Goal: Information Seeking & Learning: Learn about a topic

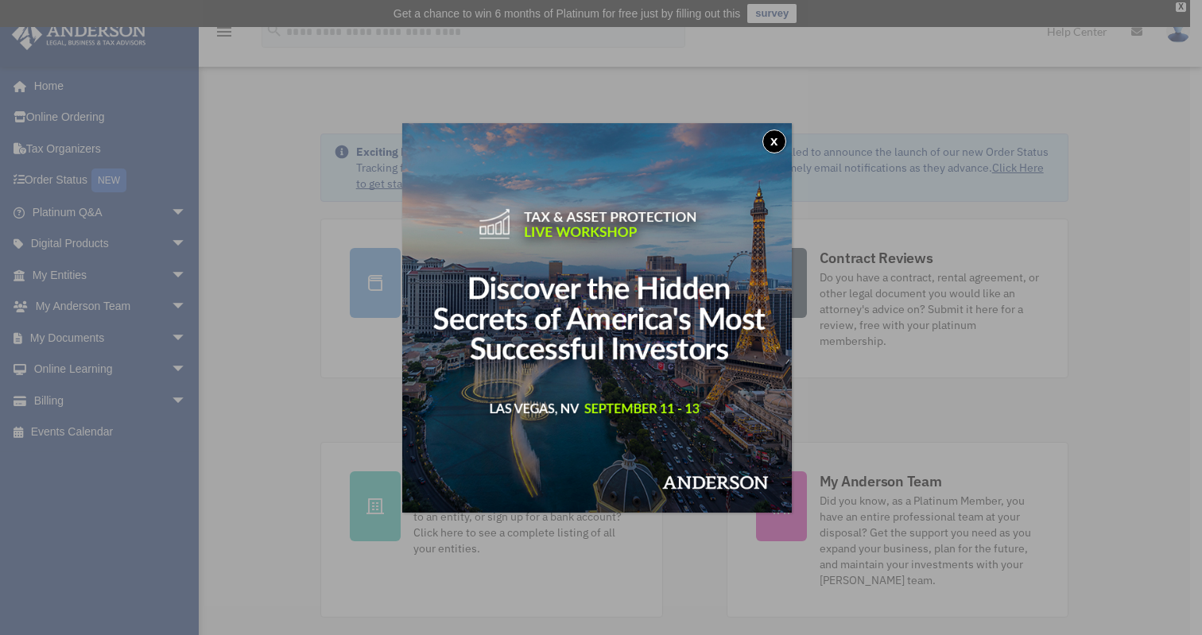
drag, startPoint x: 776, startPoint y: 138, endPoint x: 752, endPoint y: 143, distance: 24.5
click at [776, 138] on button "x" at bounding box center [774, 142] width 24 height 24
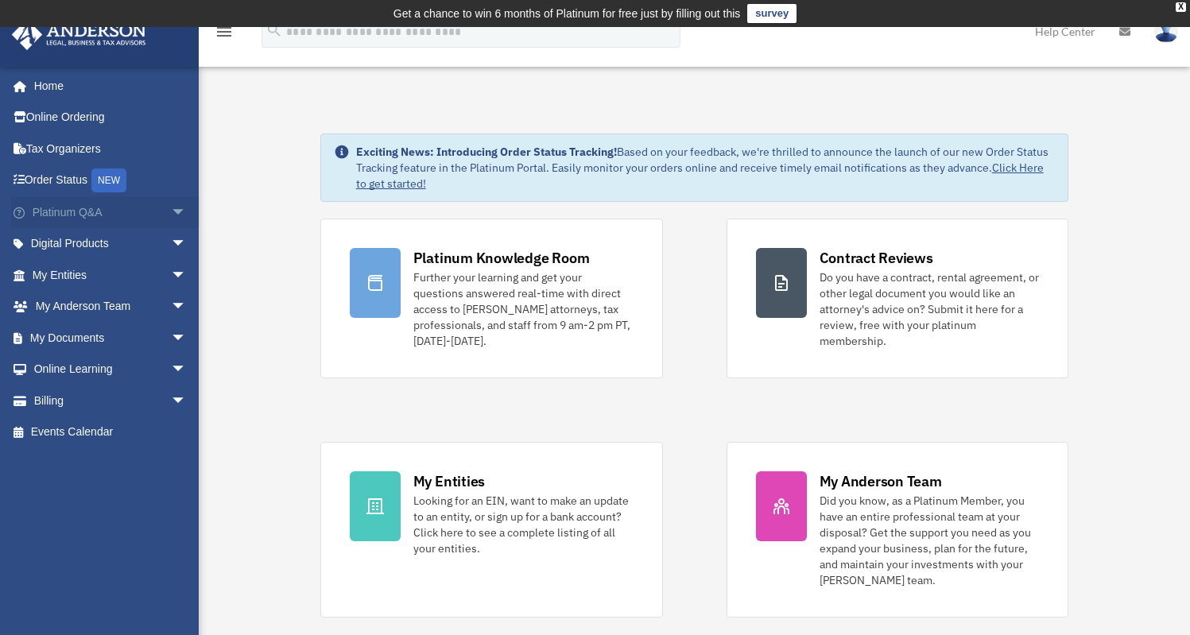
click at [173, 211] on span "arrow_drop_down" at bounding box center [187, 212] width 32 height 33
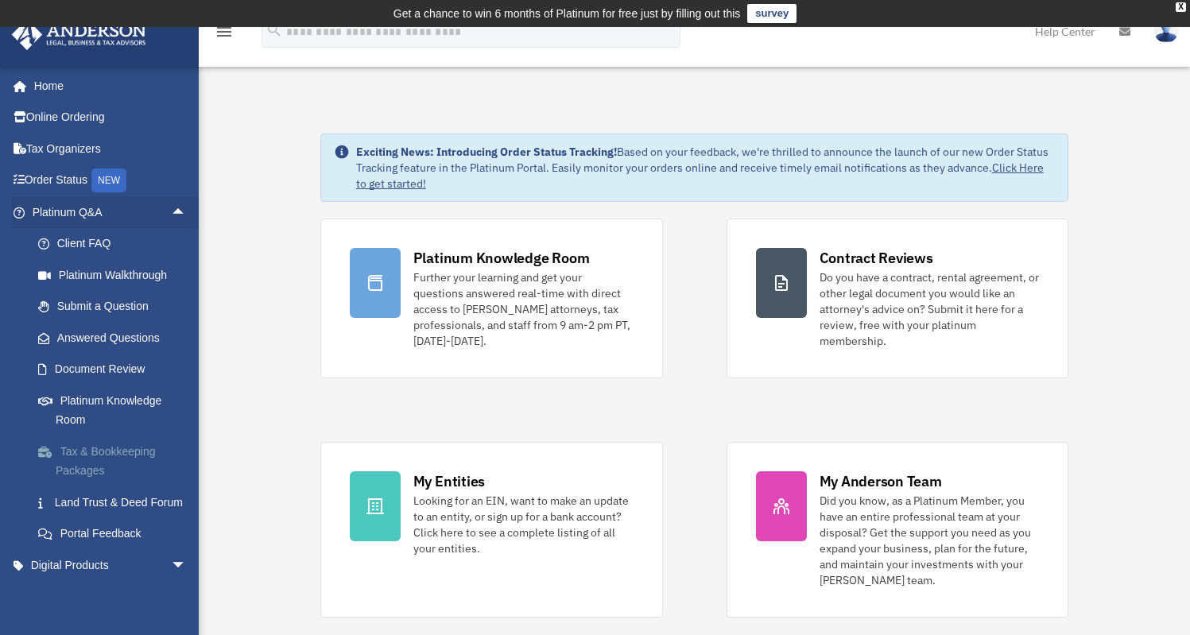
click at [96, 453] on link "Tax & Bookkeeping Packages" at bounding box center [116, 461] width 188 height 51
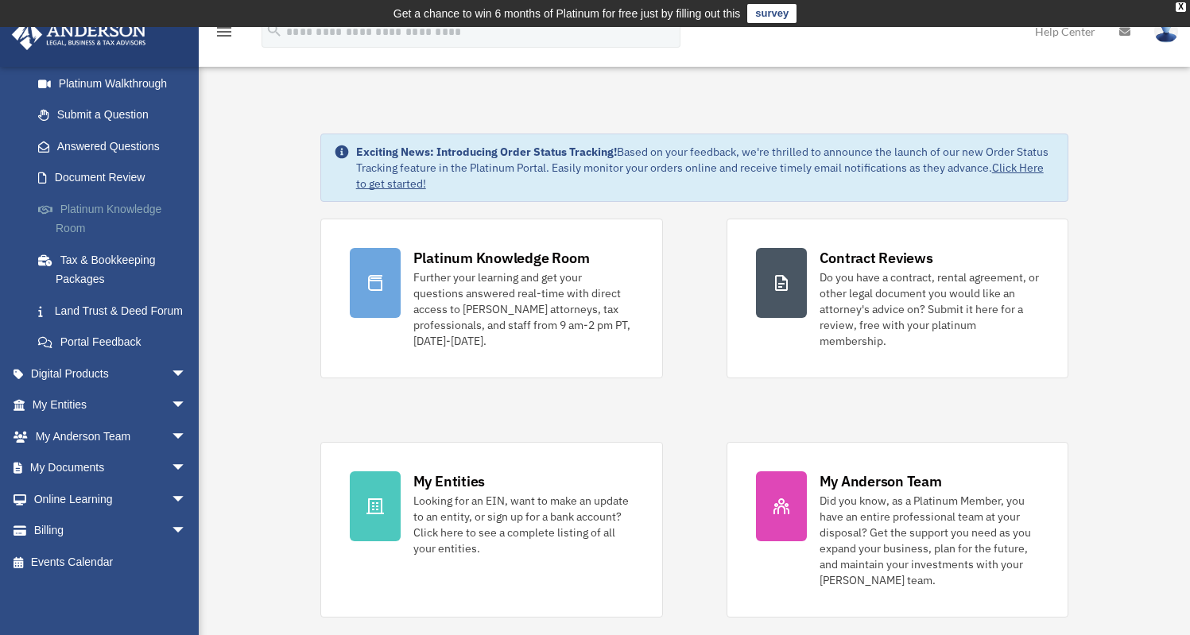
scroll to position [211, 0]
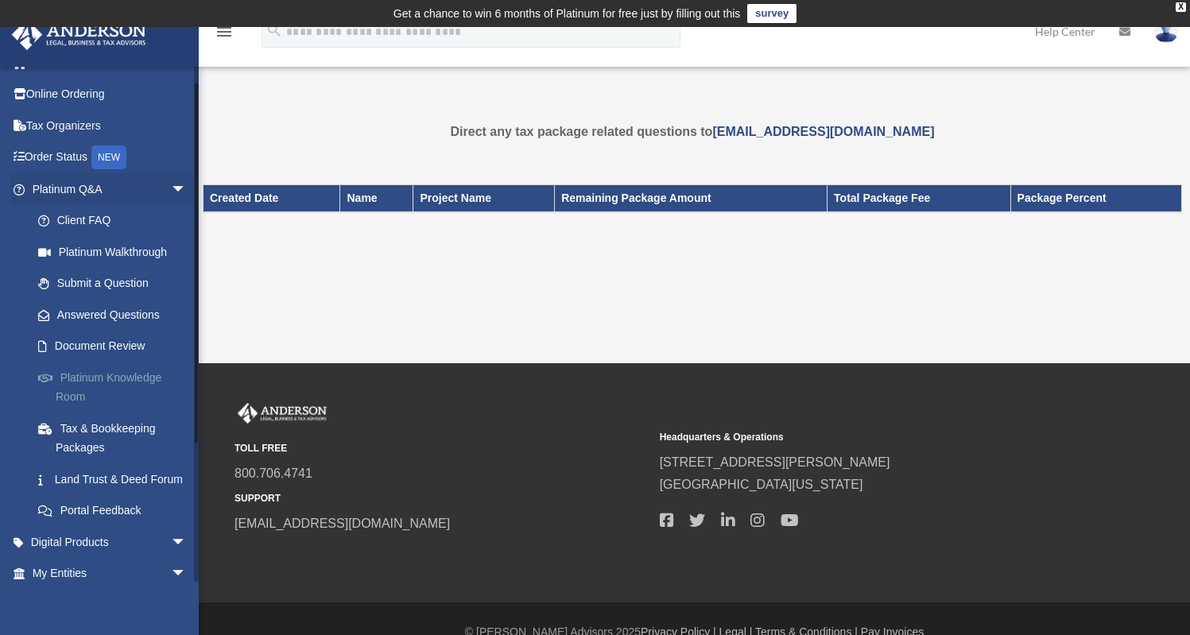
scroll to position [25, 0]
click at [139, 380] on link "Platinum Knowledge Room" at bounding box center [116, 385] width 188 height 51
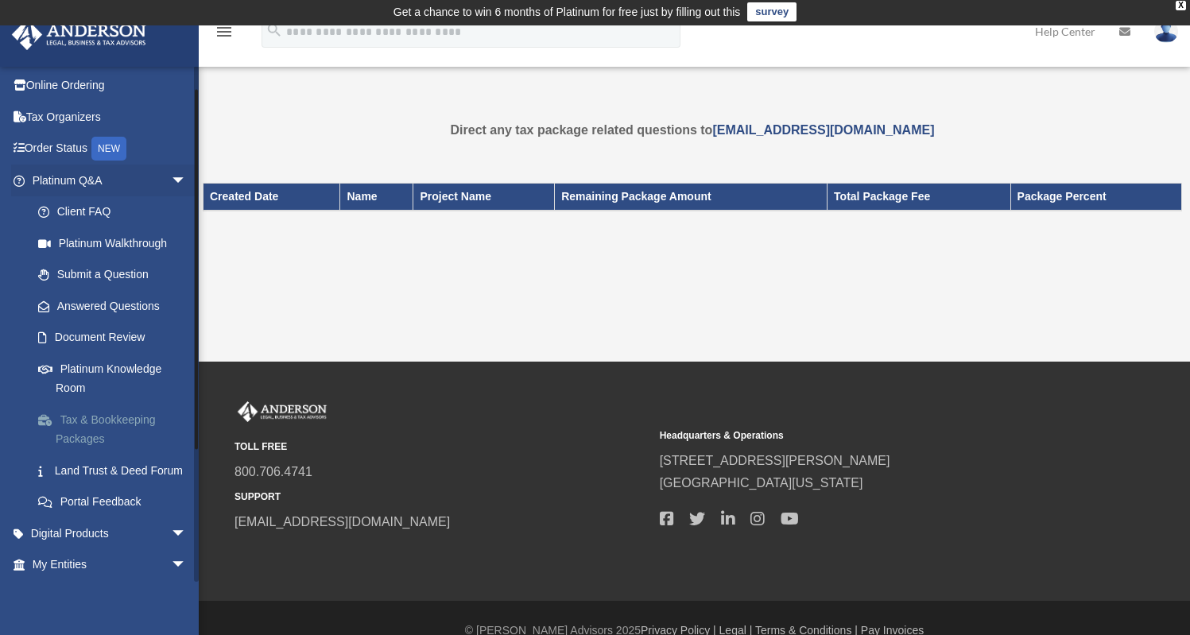
scroll to position [33, 0]
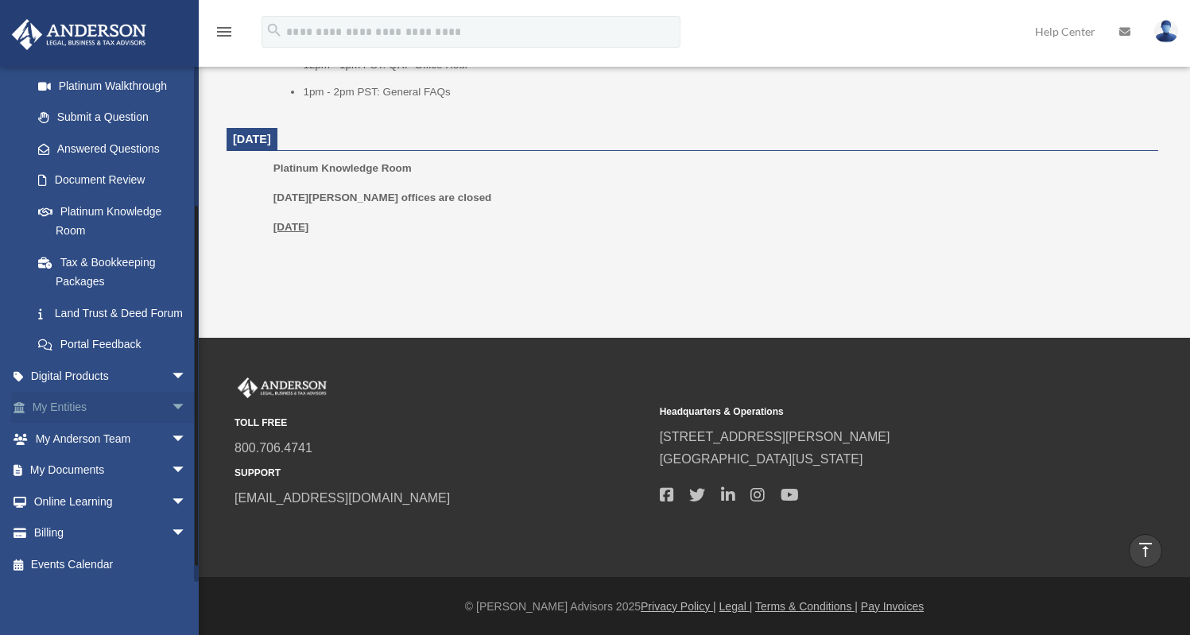
scroll to position [211, 0]
click at [171, 373] on span "arrow_drop_down" at bounding box center [187, 374] width 32 height 33
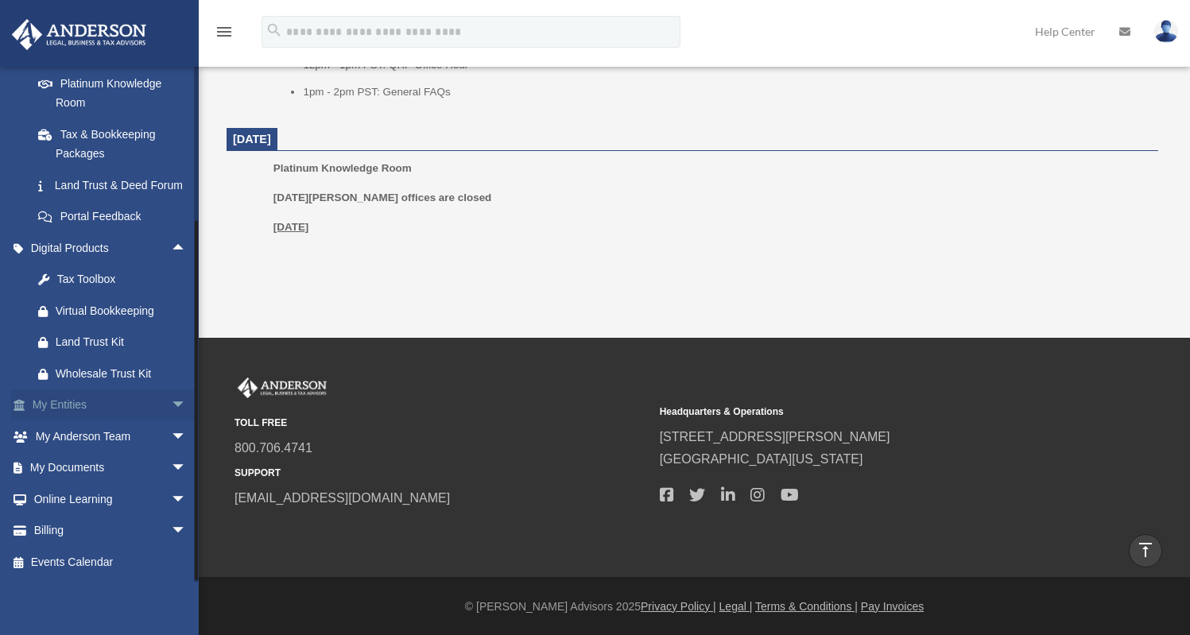
scroll to position [336, 0]
click at [171, 435] on span "arrow_drop_down" at bounding box center [187, 437] width 32 height 33
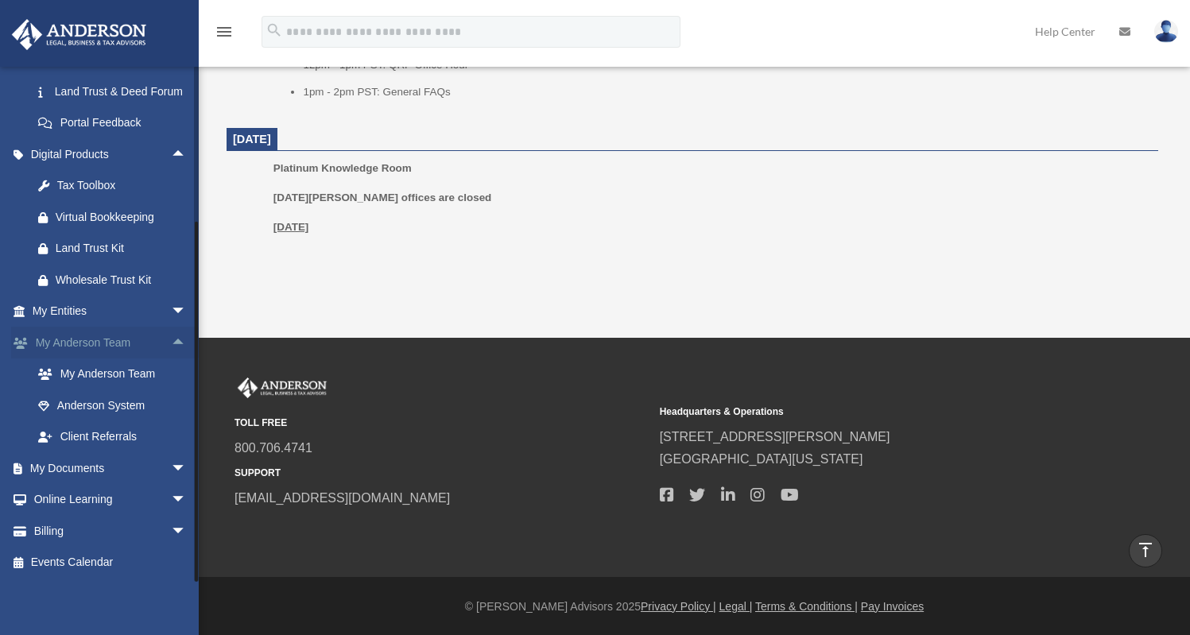
scroll to position [430, 0]
click at [171, 501] on span "arrow_drop_down" at bounding box center [187, 500] width 32 height 33
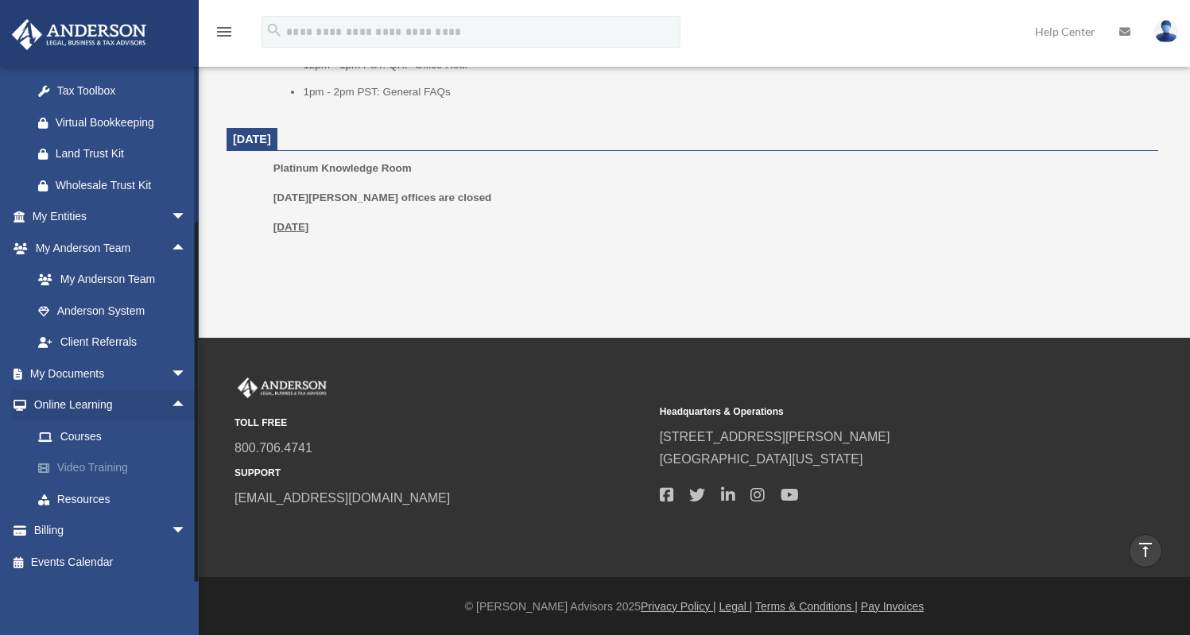
scroll to position [525, 0]
click at [93, 464] on link "Video Training" at bounding box center [116, 468] width 188 height 32
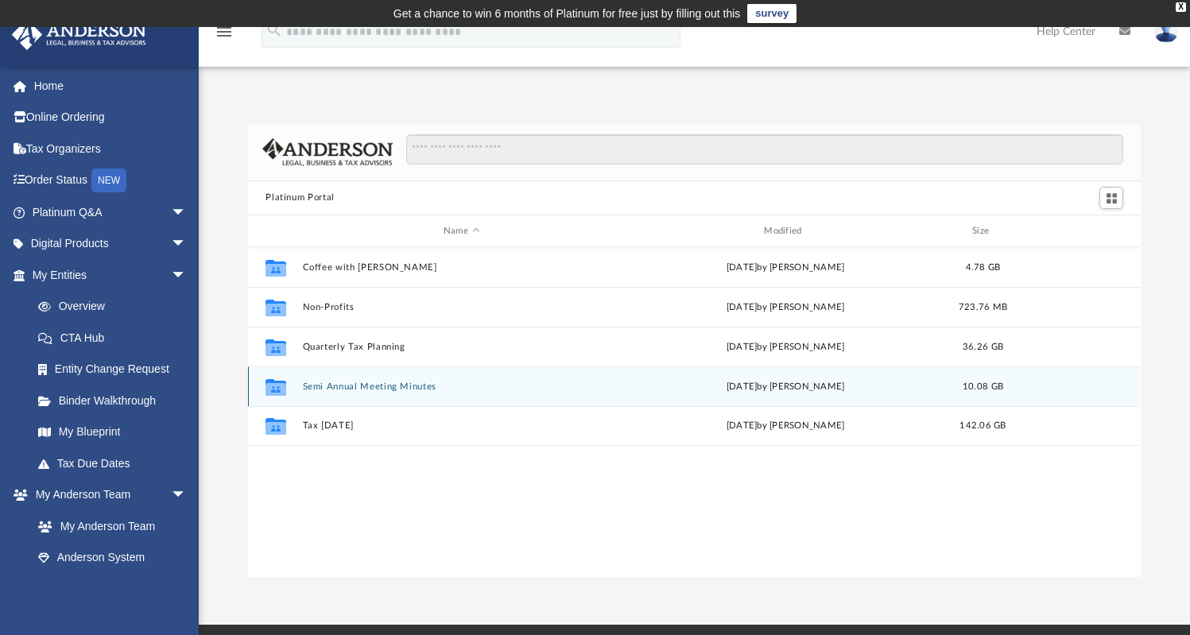
scroll to position [349, 880]
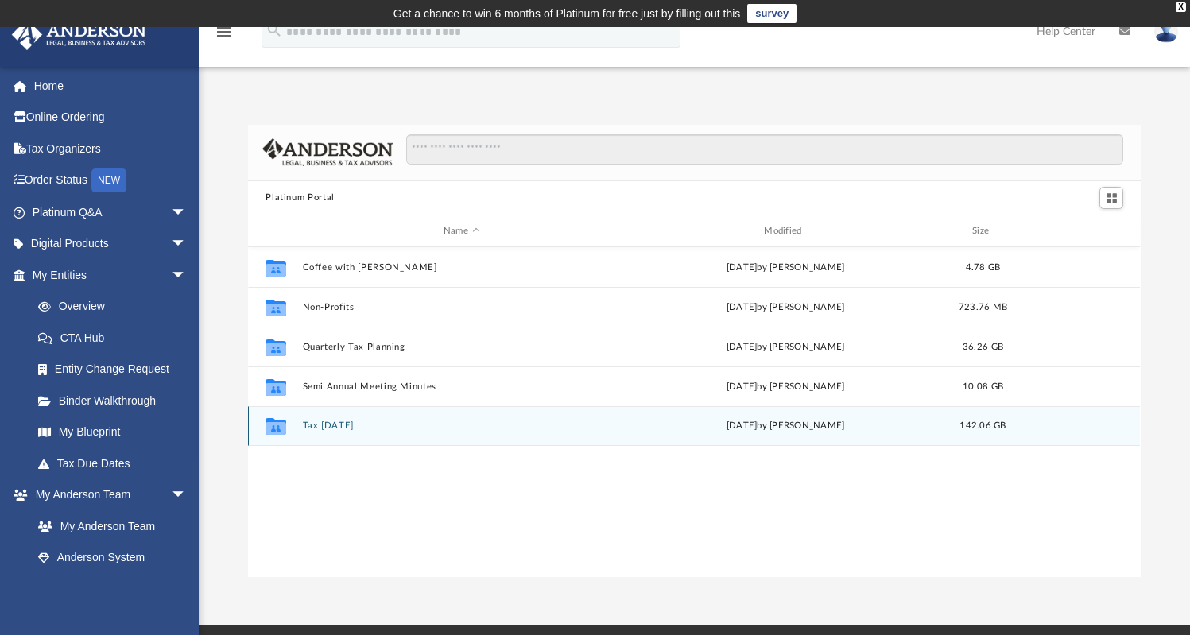
click at [334, 428] on button "Tax Tuesday" at bounding box center [461, 426] width 317 height 10
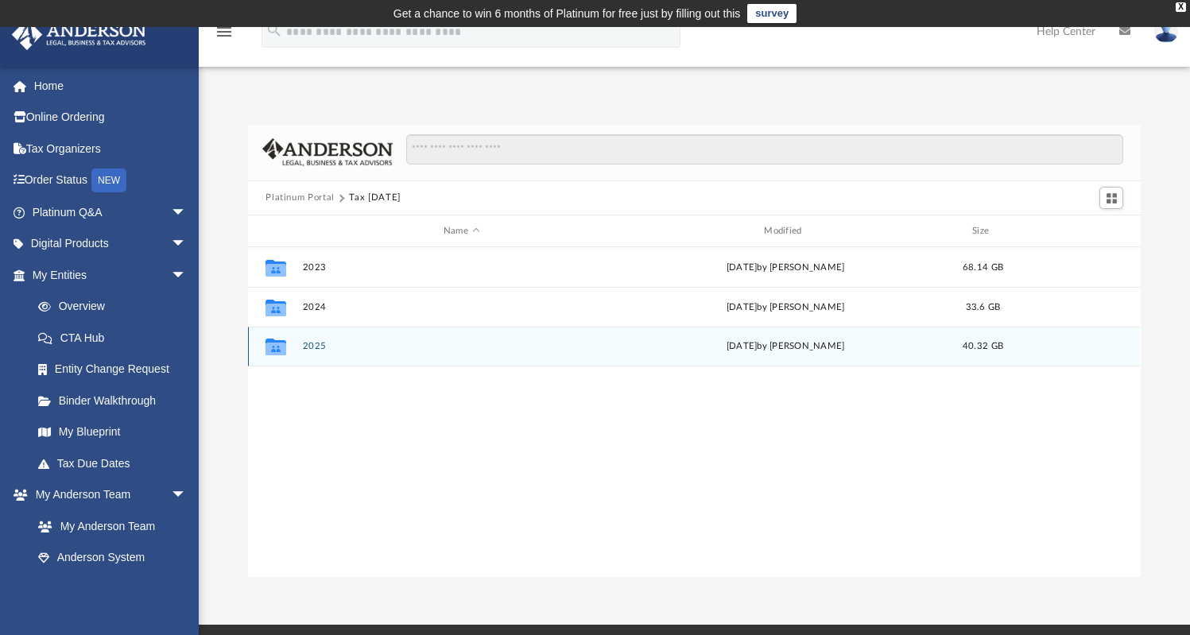
click at [308, 345] on button "2025" at bounding box center [461, 347] width 317 height 10
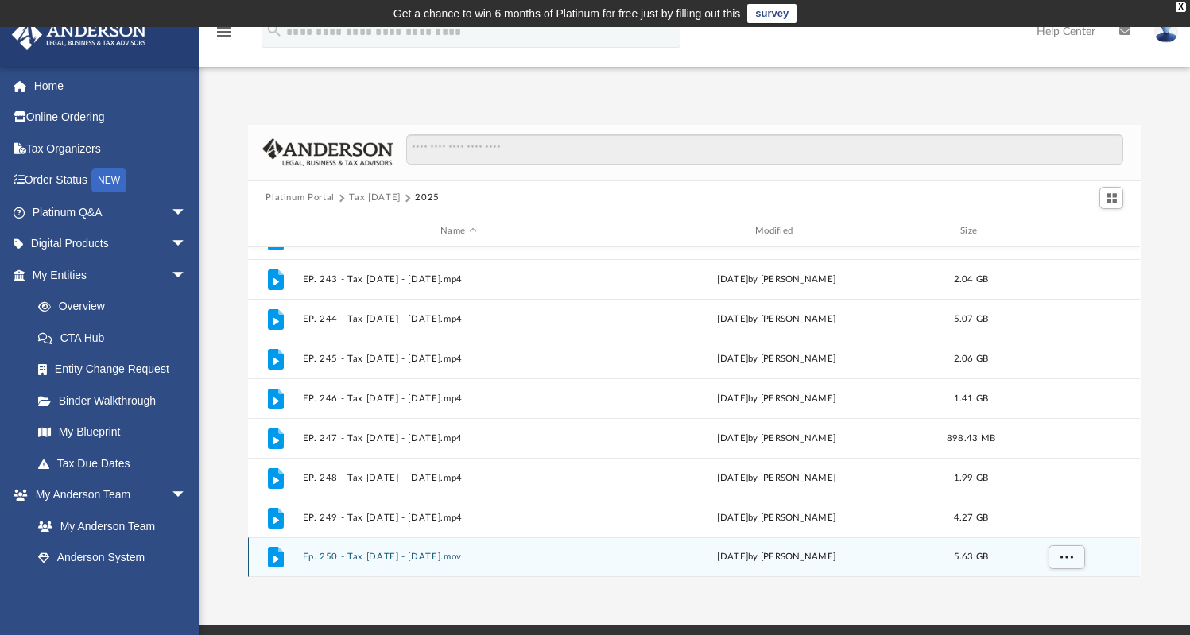
scroll to position [2, 0]
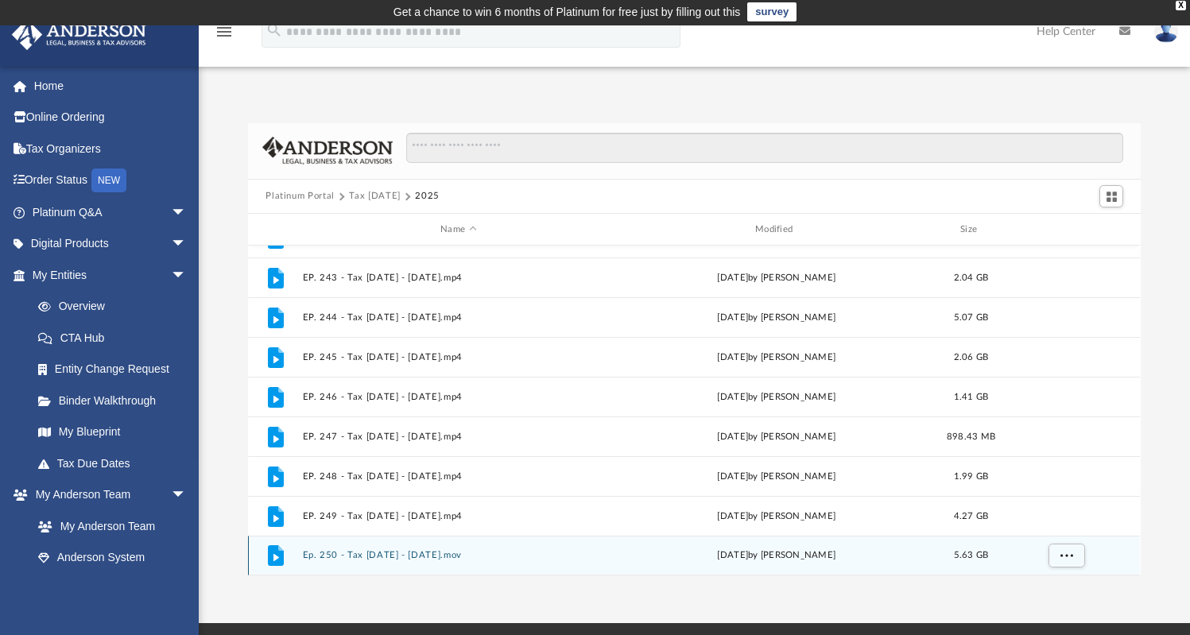
click at [449, 557] on button "Ep. 250 - Tax Tuesday - August 12th, 2025.mov" at bounding box center [459, 556] width 312 height 10
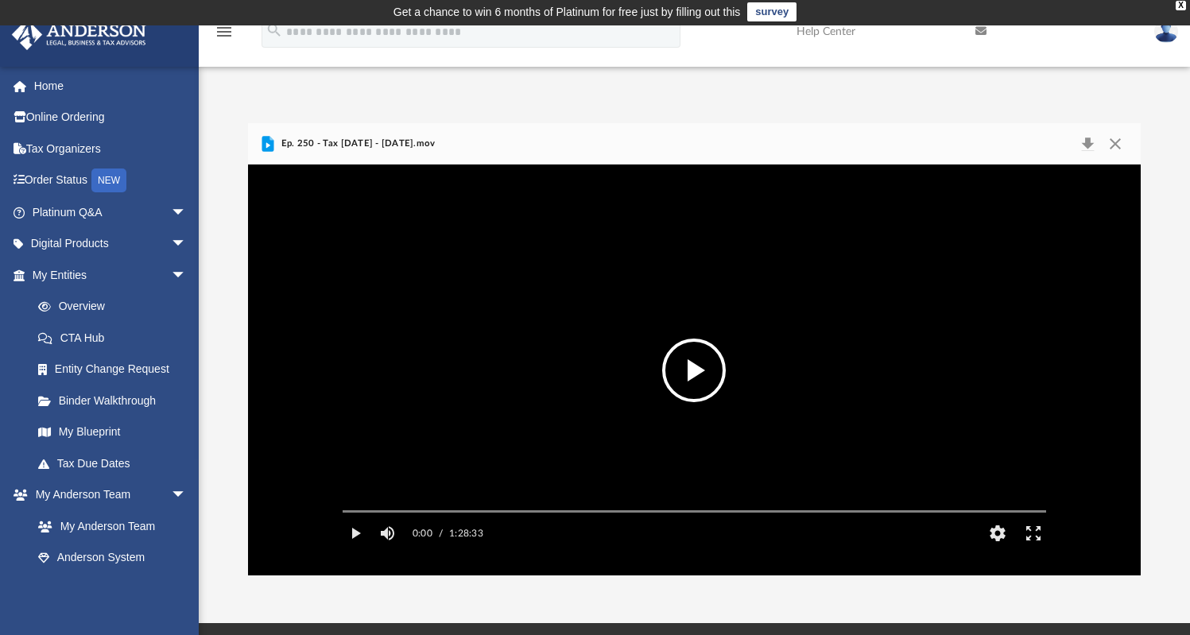
click at [699, 376] on button "File preview" at bounding box center [694, 371] width 64 height 64
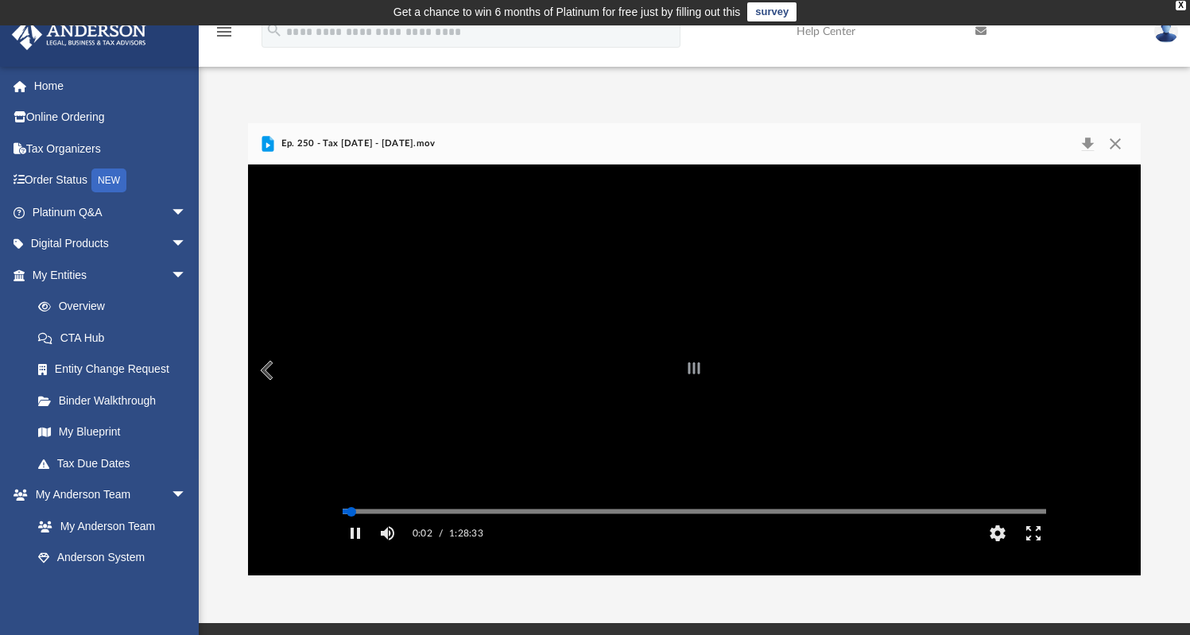
click at [351, 534] on div "Autoplay Disabled Speed Normal Quality Auto Subtitles/CC Off Audio Autoplay Dis…" at bounding box center [694, 370] width 892 height 410
click at [363, 534] on div "Autoplay Disabled Speed Normal Quality Auto Subtitles/CC Off Audio Autoplay Dis…" at bounding box center [694, 370] width 892 height 410
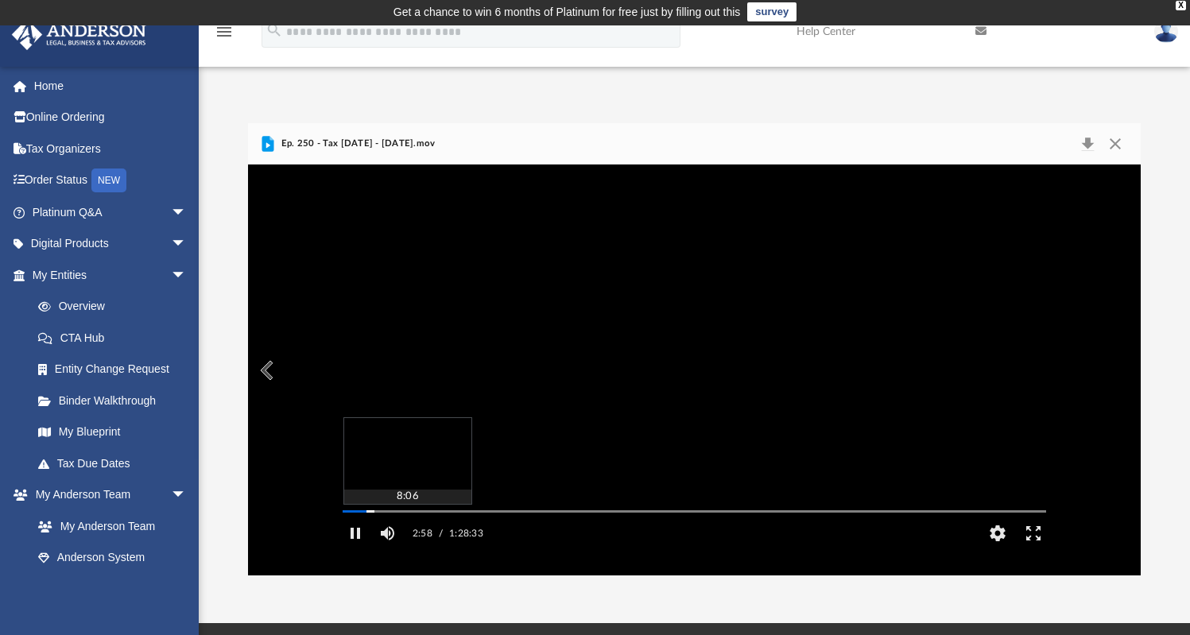
click at [407, 534] on div "Autoplay Disabled Speed Normal Quality Auto Subtitles/CC Off Audio Autoplay Dis…" at bounding box center [694, 370] width 892 height 410
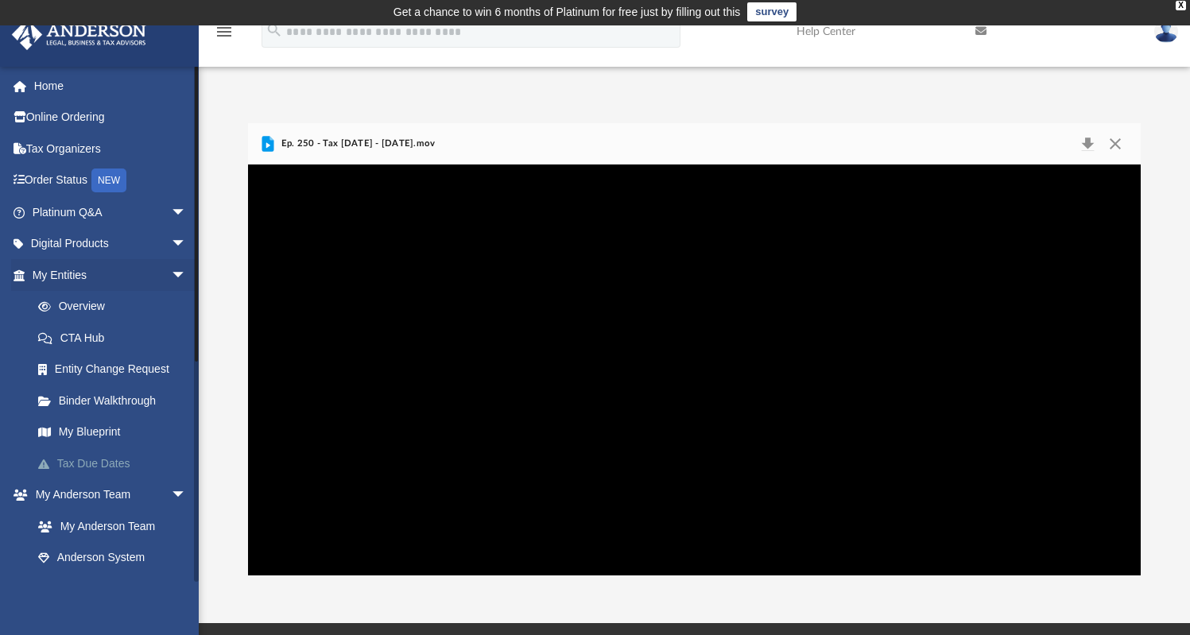
click at [91, 466] on link "Tax Due Dates" at bounding box center [116, 464] width 188 height 32
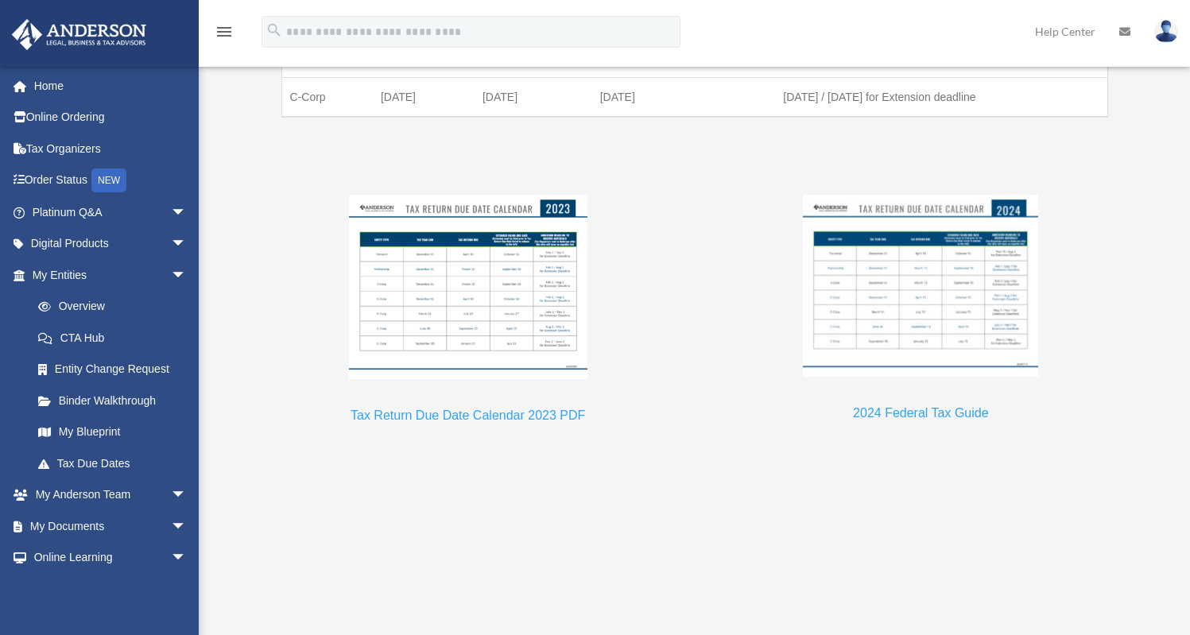
scroll to position [1295, 0]
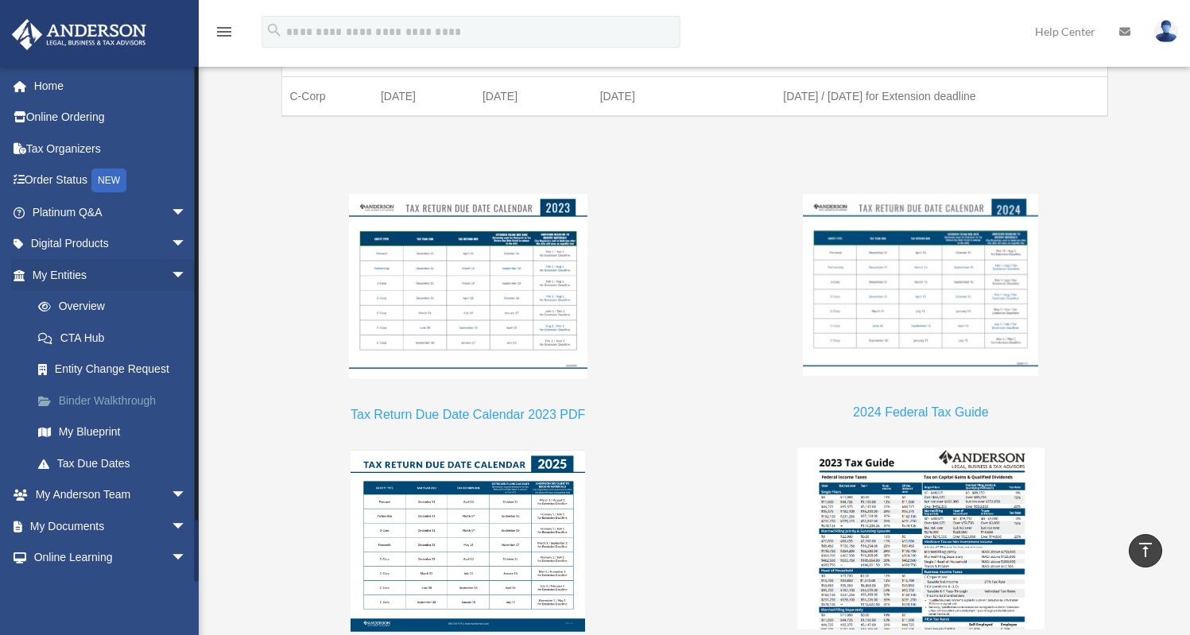
click at [89, 403] on link "Binder Walkthrough" at bounding box center [116, 401] width 188 height 32
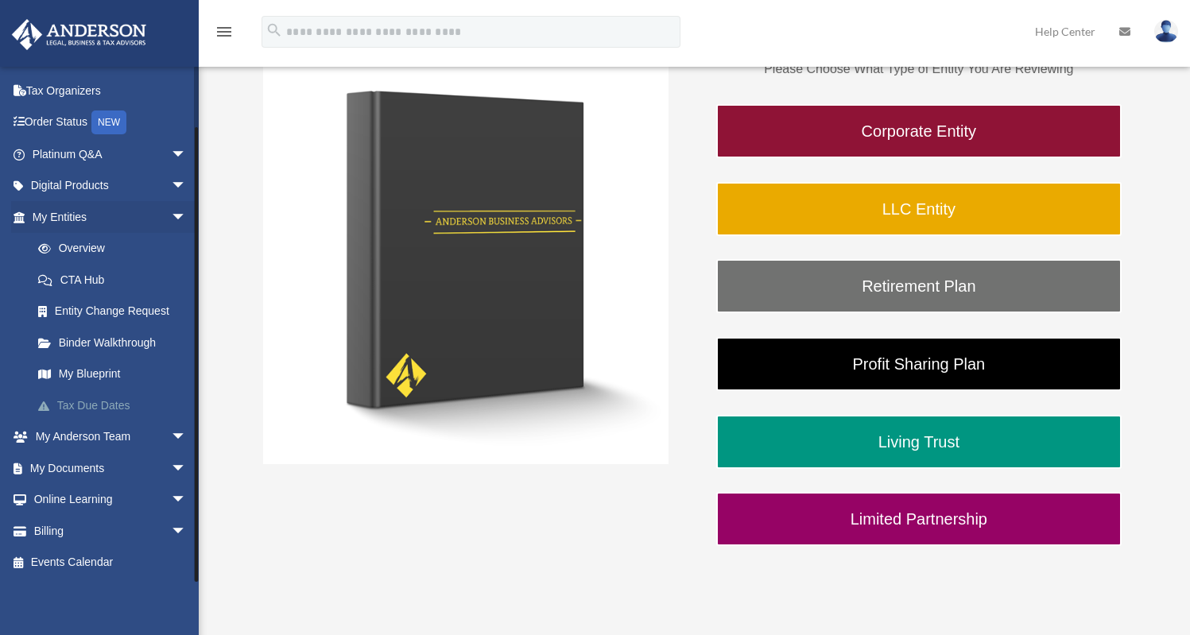
scroll to position [330, 0]
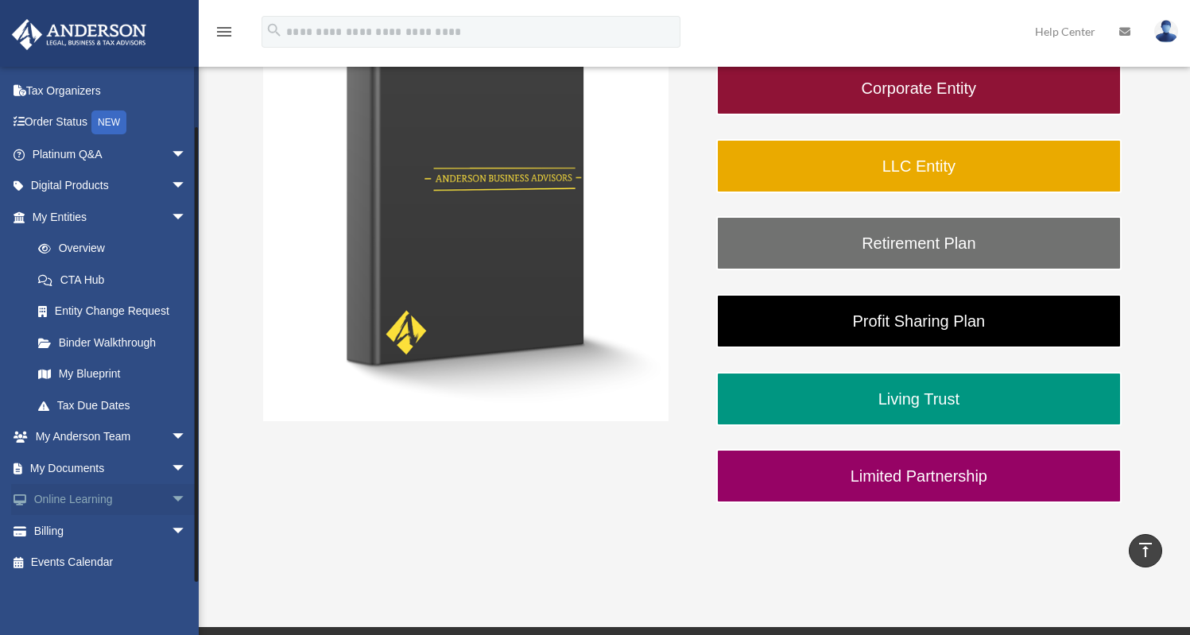
click at [122, 494] on link "Online Learning arrow_drop_down" at bounding box center [111, 500] width 200 height 32
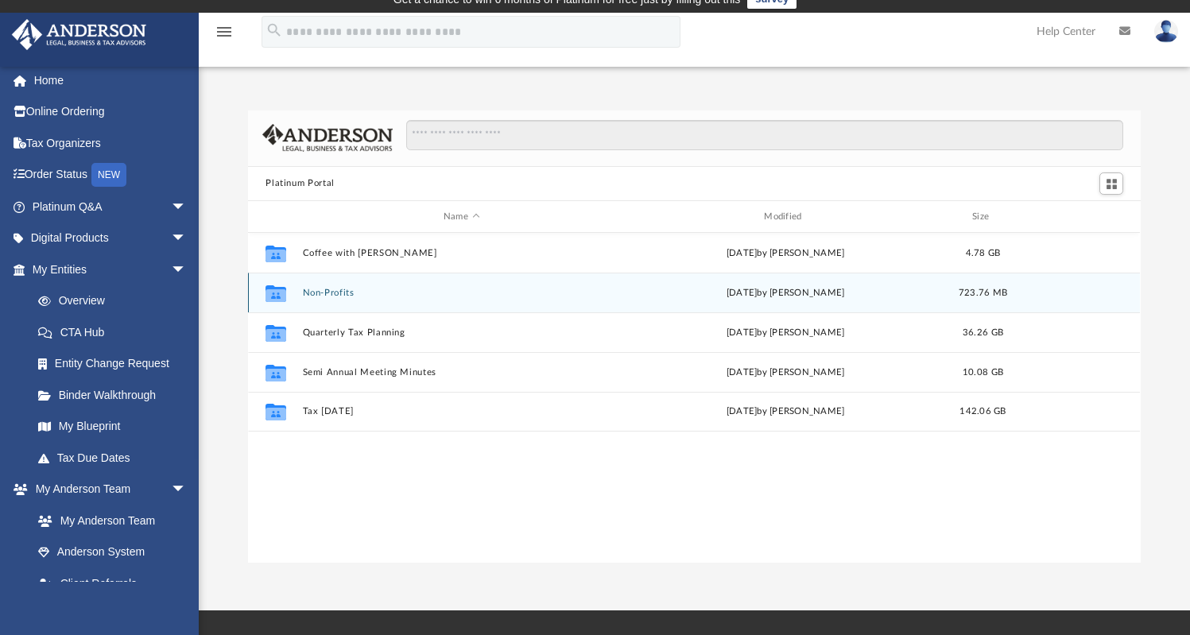
scroll to position [13, 0]
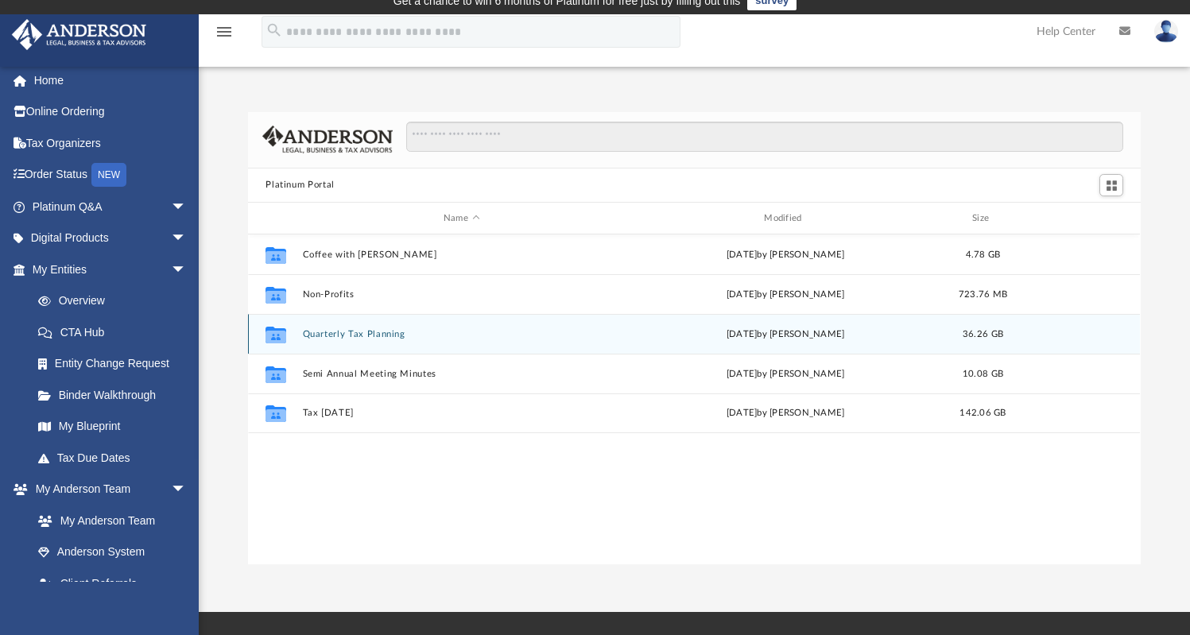
click at [354, 333] on button "Quarterly Tax Planning" at bounding box center [461, 334] width 317 height 10
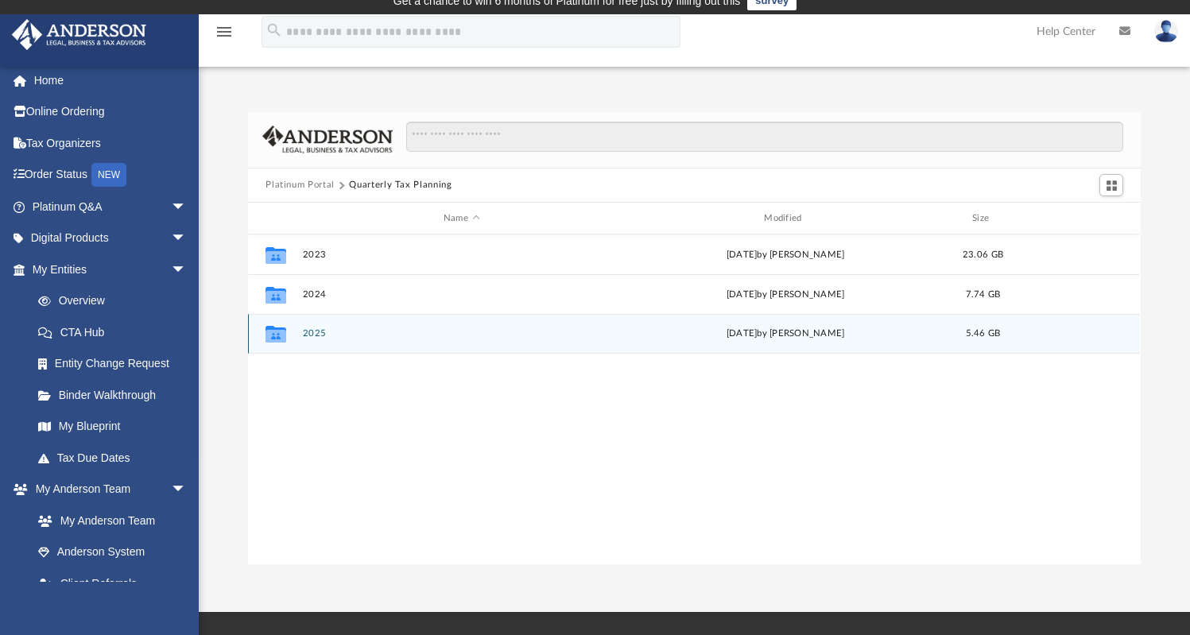
click at [314, 334] on button "2025" at bounding box center [461, 334] width 317 height 10
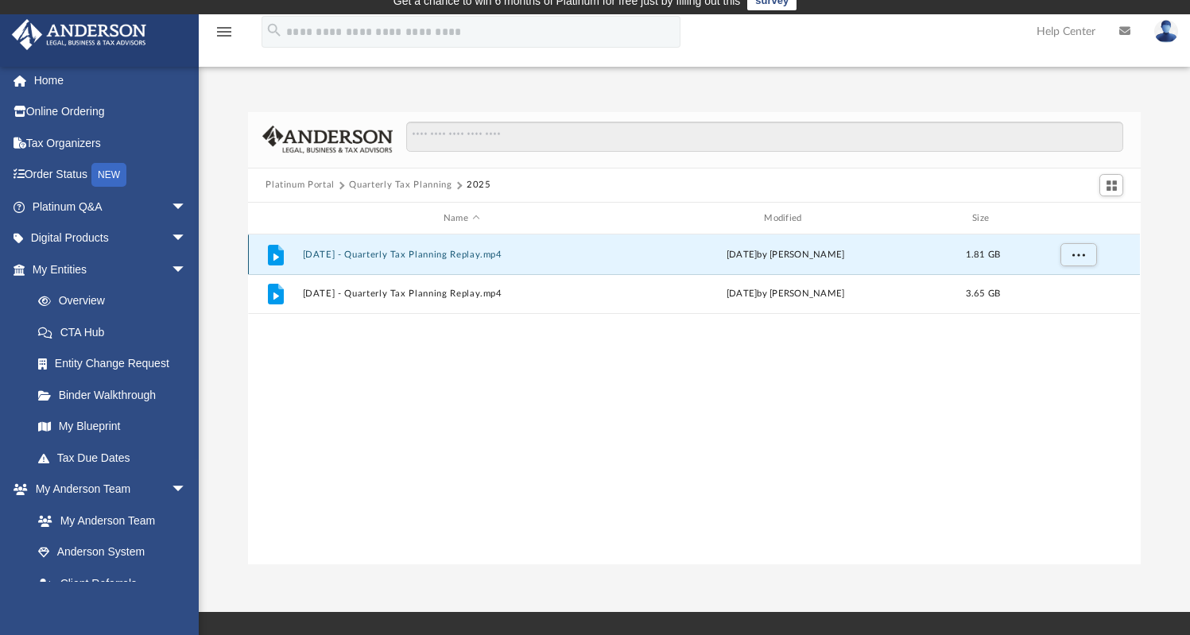
click at [450, 254] on button "[DATE] - Quarterly Tax Planning Replay.mp4" at bounding box center [461, 255] width 317 height 10
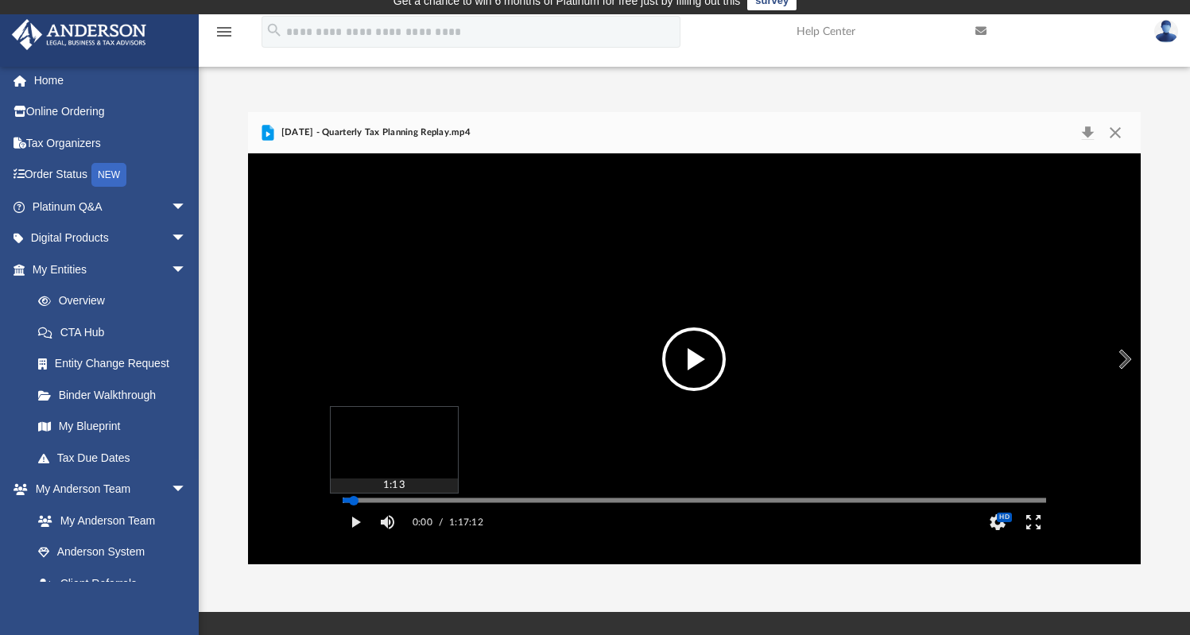
click at [354, 502] on div "Media Slider" at bounding box center [695, 500] width 704 height 2
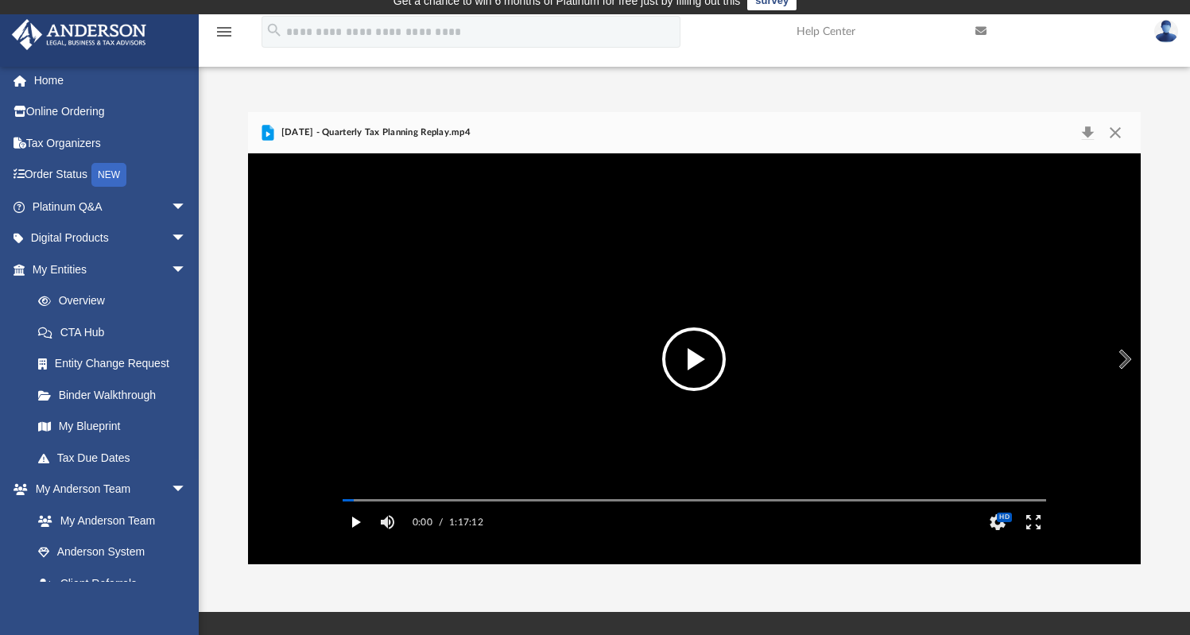
click at [361, 538] on button "Play" at bounding box center [356, 522] width 36 height 32
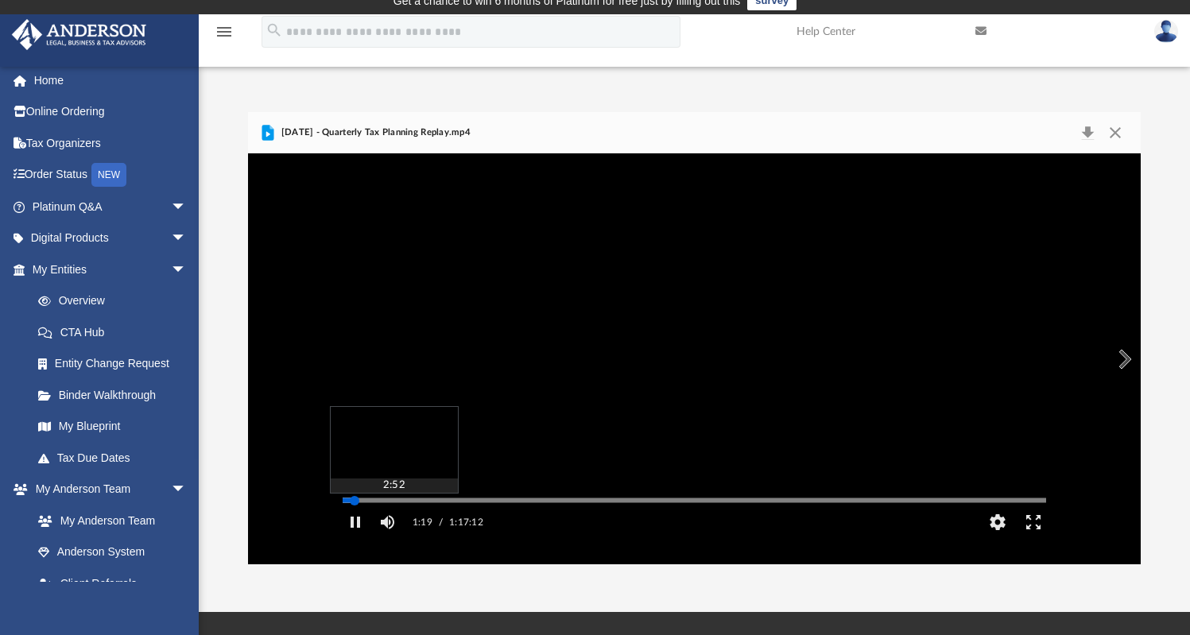
click at [369, 524] on div "Autoplay Disabled Speed Normal Quality Auto Subtitles/CC Off Audio Autoplay Dis…" at bounding box center [694, 358] width 892 height 410
click at [383, 522] on div "Autoplay Disabled Speed Normal Quality Auto Subtitles/CC Off Audio Autoplay Dis…" at bounding box center [694, 358] width 892 height 410
click at [397, 522] on div "Autoplay Disabled Speed Normal Quality Auto Subtitles/CC Off Audio Autoplay Dis…" at bounding box center [694, 358] width 892 height 410
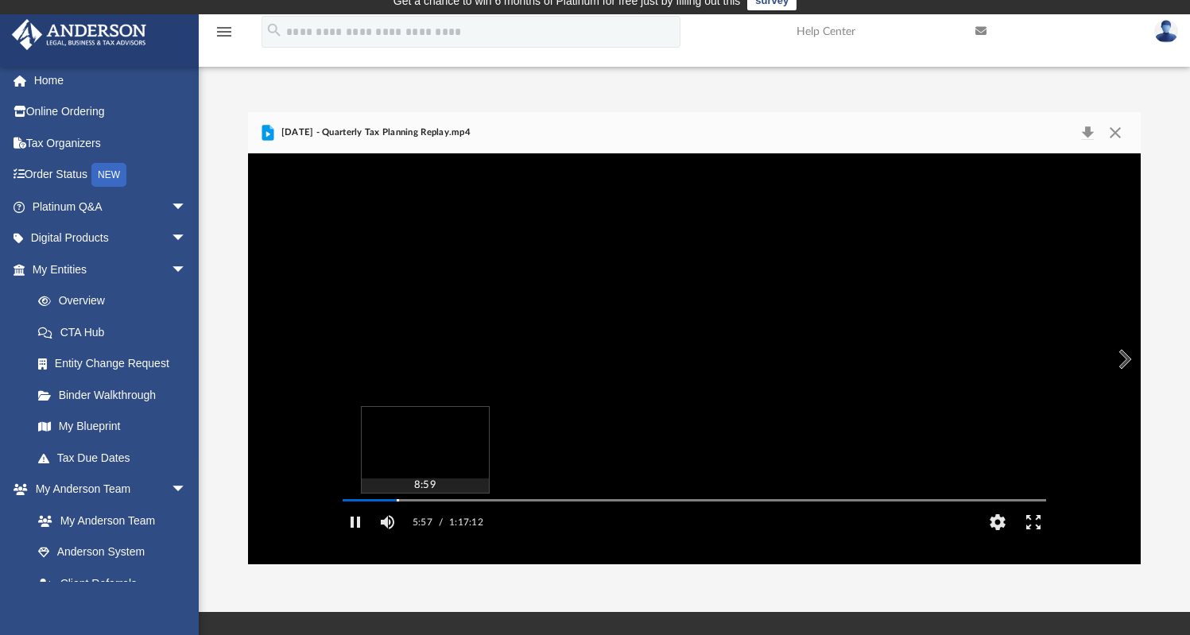
click at [425, 523] on div "Autoplay Disabled Speed Normal Quality Auto Subtitles/CC Off Audio Autoplay Dis…" at bounding box center [694, 358] width 892 height 410
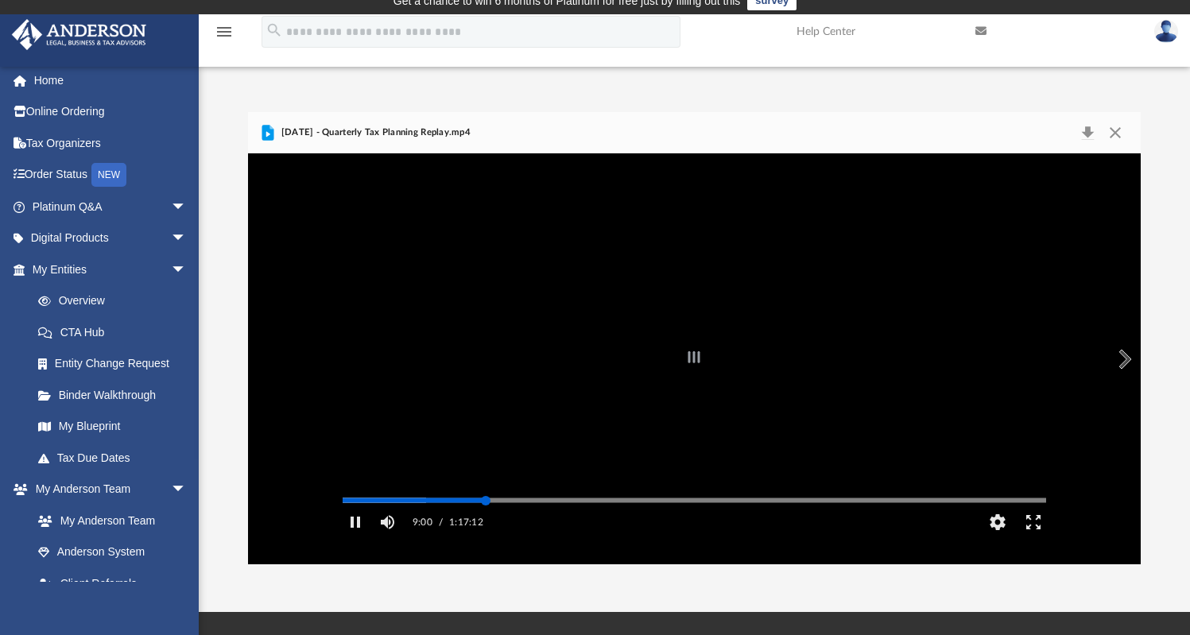
click at [486, 522] on div "Autoplay Disabled Speed Normal Quality Auto Subtitles/CC Off Audio Autoplay Dis…" at bounding box center [694, 358] width 892 height 410
click at [596, 522] on div "Autoplay Disabled Speed Normal Quality Auto Subtitles/CC Off Audio Autoplay Dis…" at bounding box center [694, 358] width 892 height 410
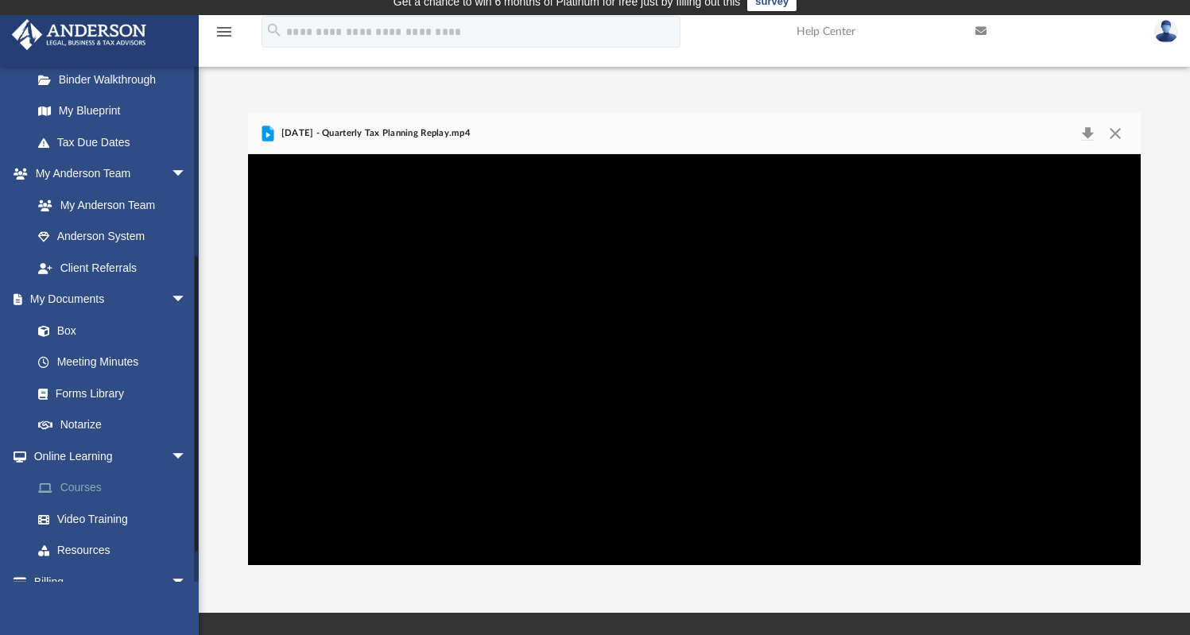
scroll to position [372, 0]
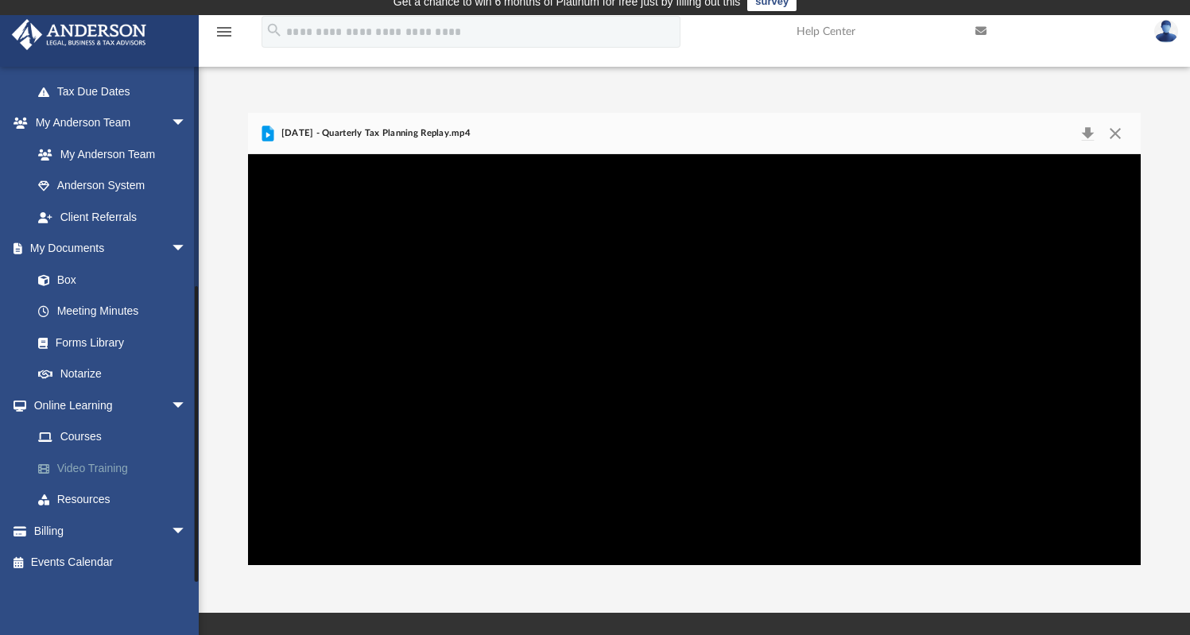
click at [92, 468] on link "Video Training" at bounding box center [116, 468] width 188 height 32
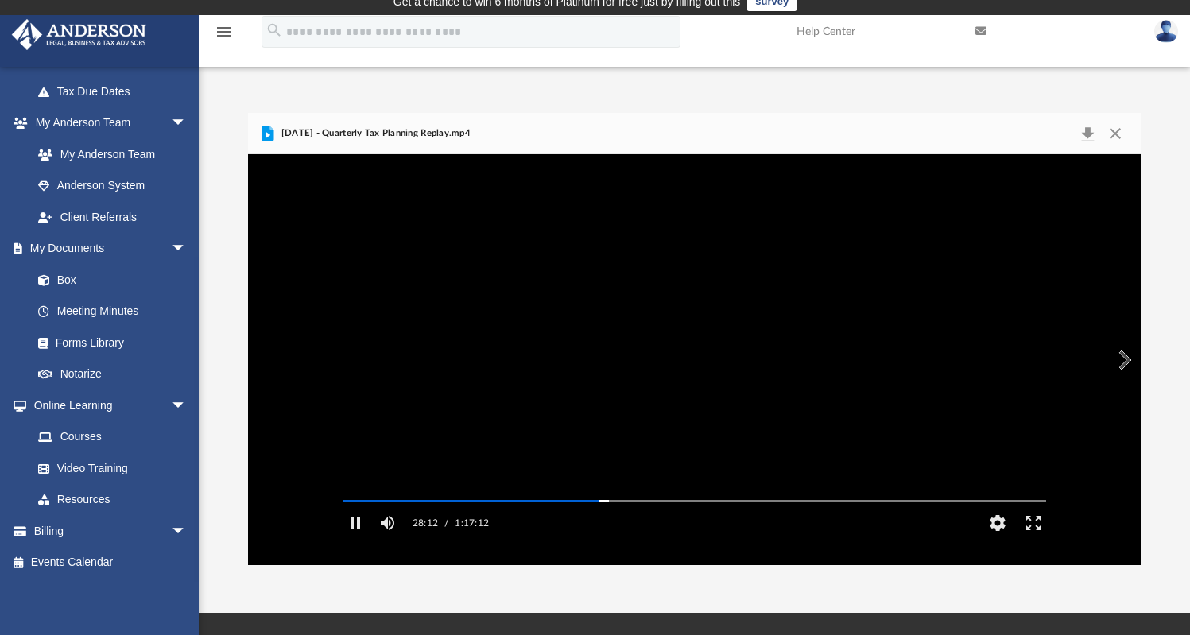
scroll to position [17, 0]
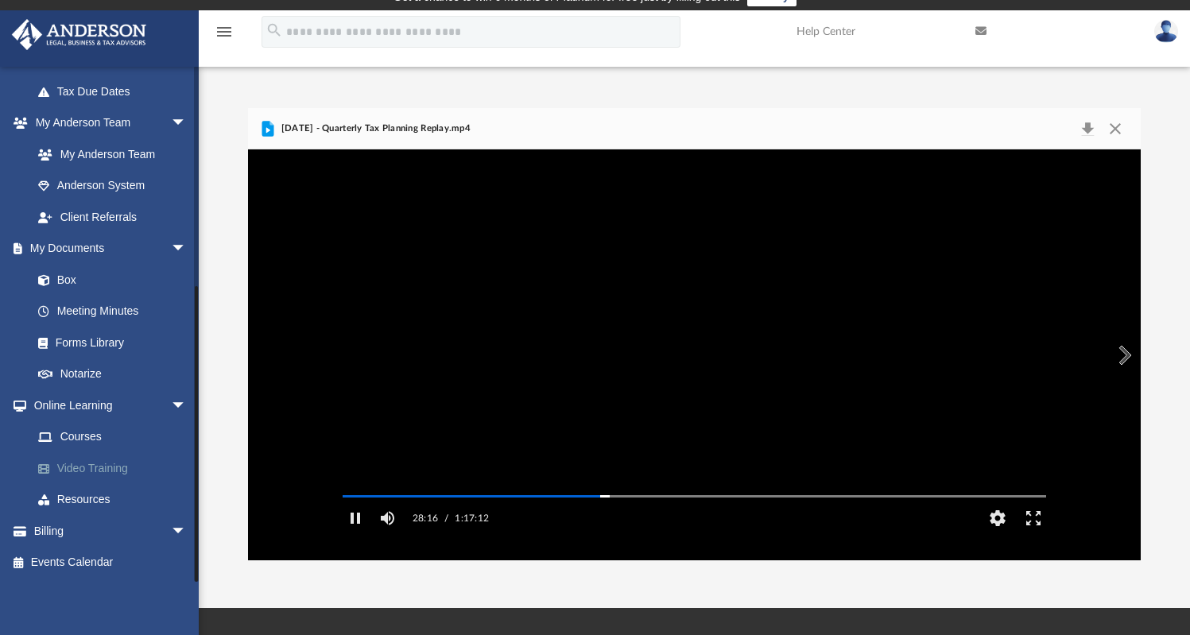
click at [105, 470] on link "Video Training" at bounding box center [116, 468] width 188 height 32
click at [1119, 130] on button "Close" at bounding box center [1115, 129] width 29 height 22
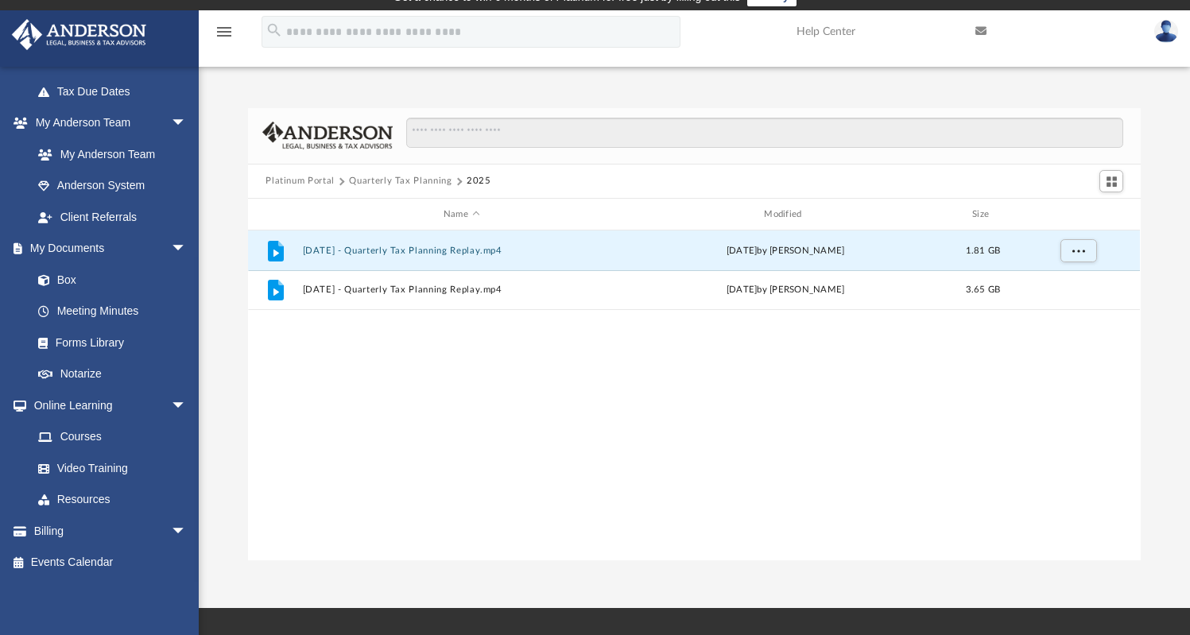
click at [380, 181] on button "Quarterly Tax Planning" at bounding box center [400, 181] width 103 height 14
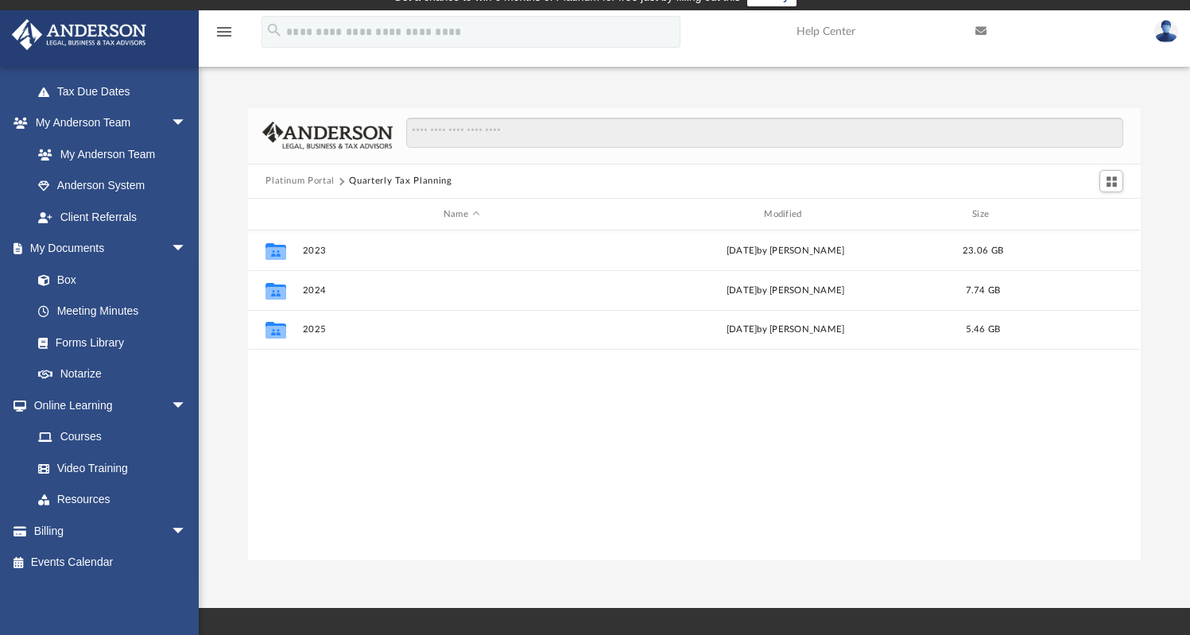
click at [317, 182] on button "Platinum Portal" at bounding box center [300, 181] width 69 height 14
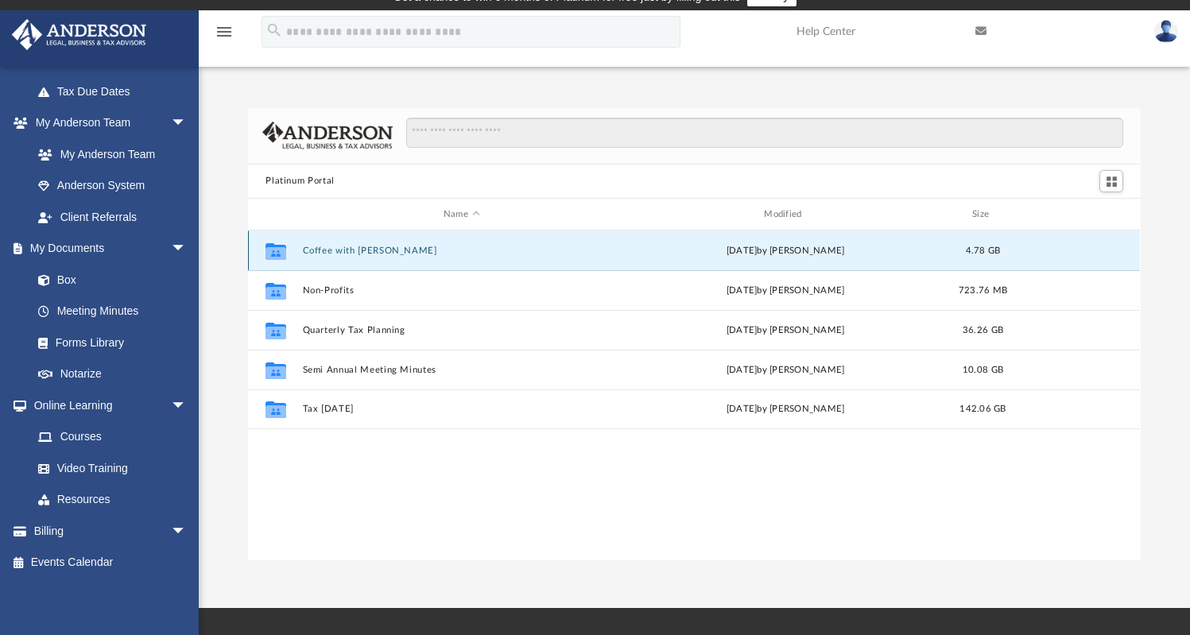
click at [354, 249] on button "Coffee with [PERSON_NAME]" at bounding box center [461, 251] width 317 height 10
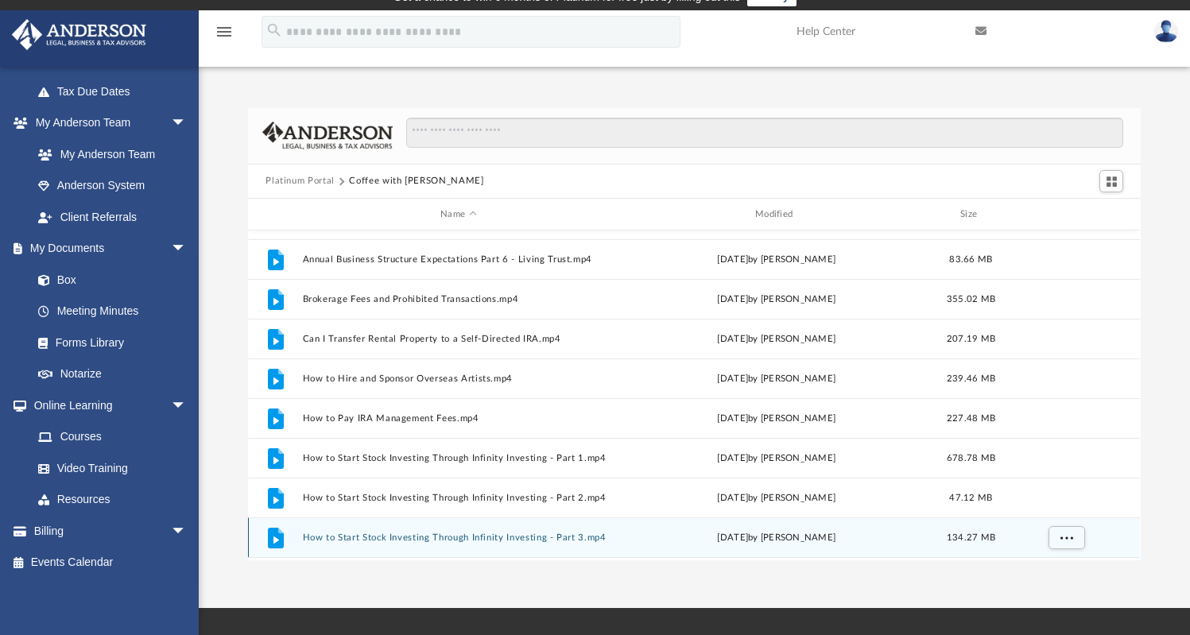
scroll to position [0, 0]
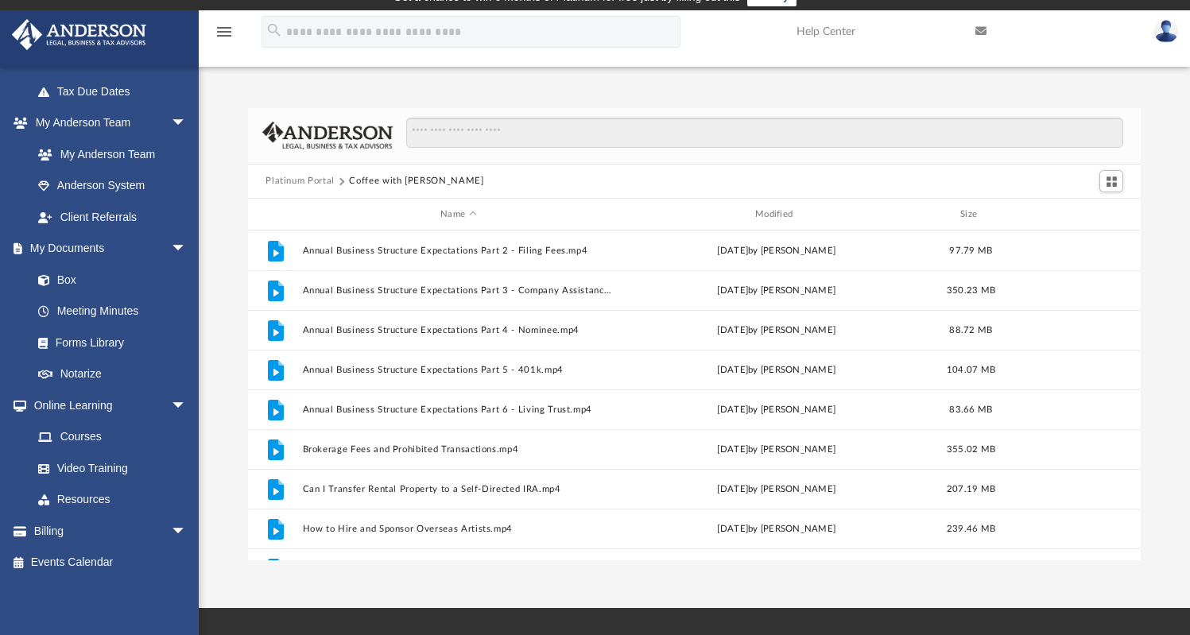
click at [311, 184] on button "Platinum Portal" at bounding box center [300, 181] width 69 height 14
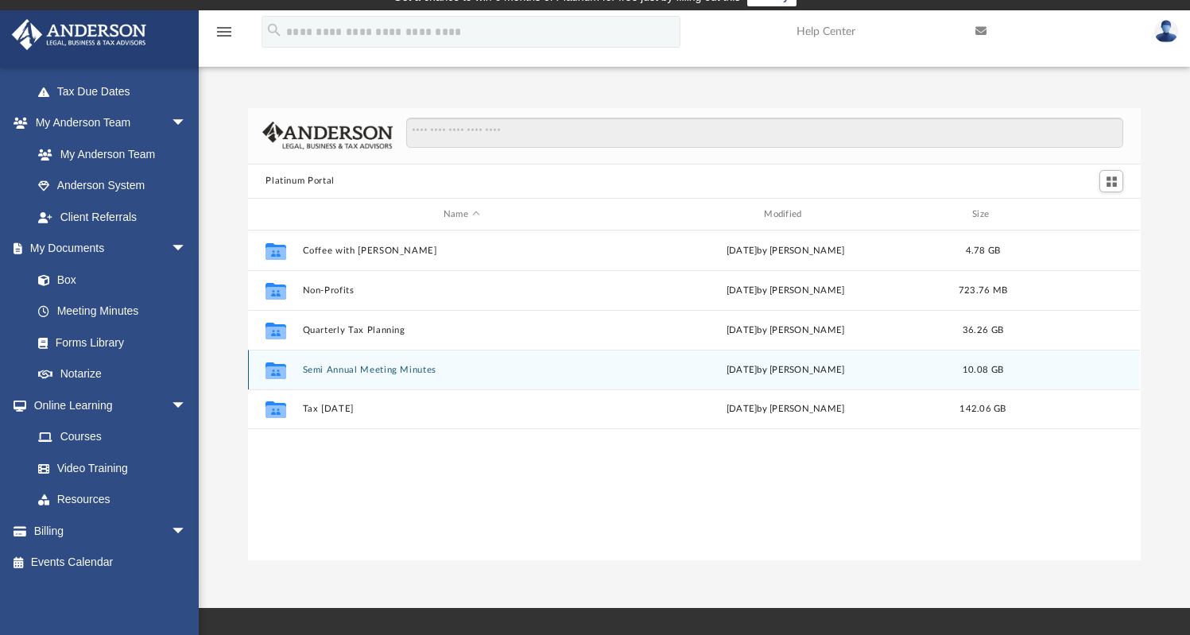
click at [377, 371] on button "Semi Annual Meeting Minutes" at bounding box center [461, 370] width 317 height 10
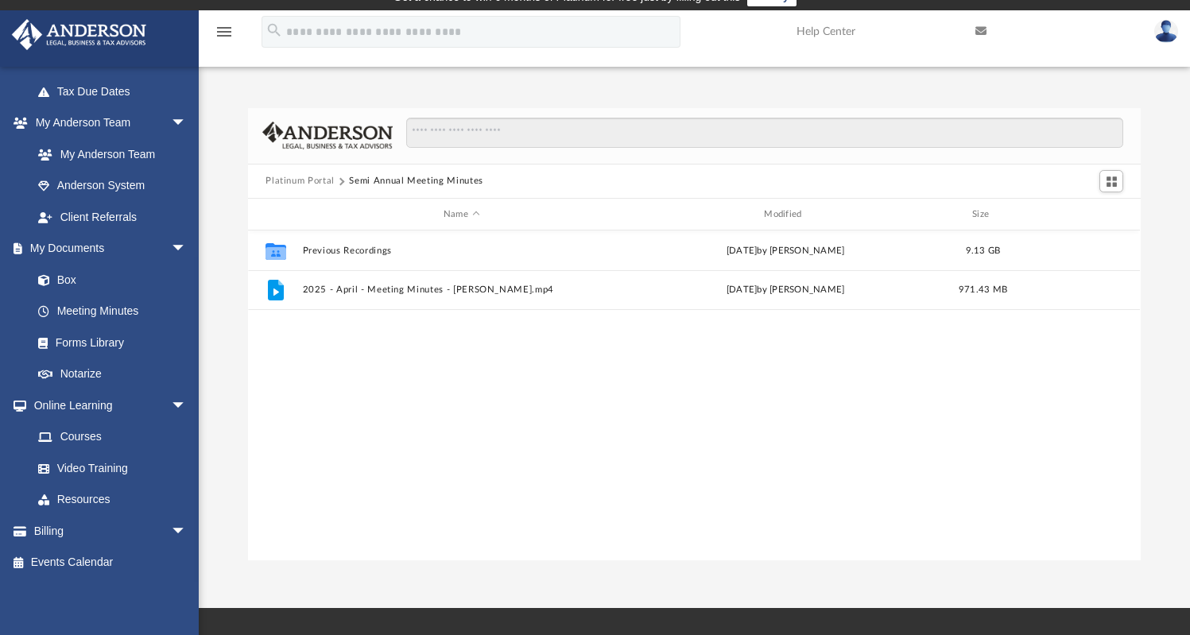
click at [308, 180] on button "Platinum Portal" at bounding box center [300, 181] width 69 height 14
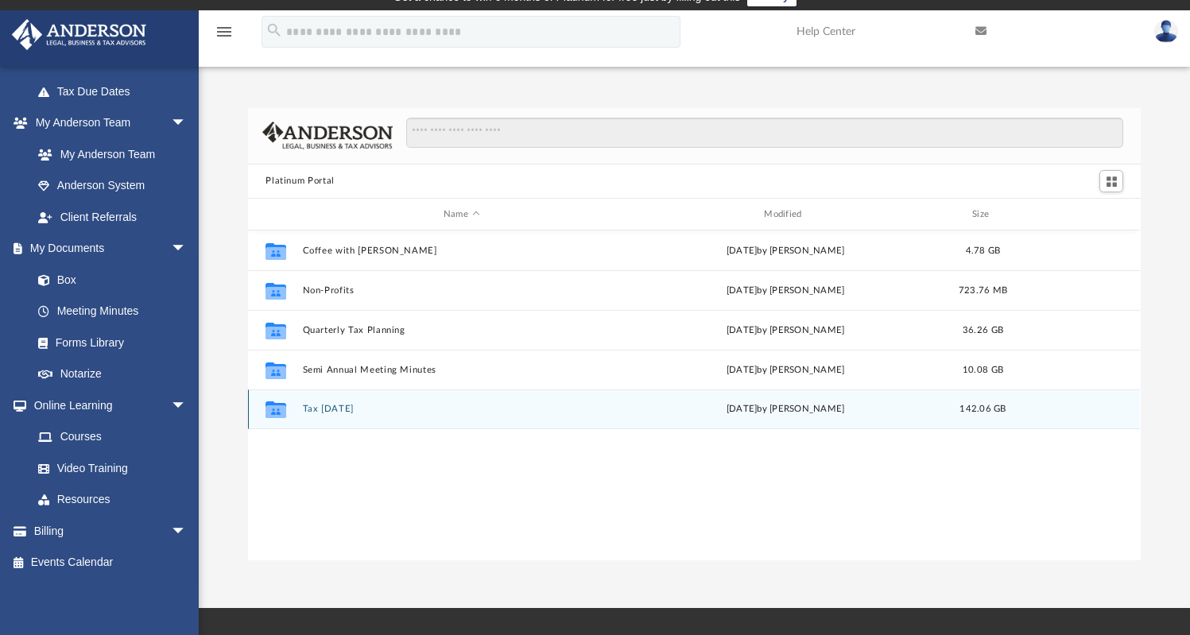
click at [322, 413] on button "Tax [DATE]" at bounding box center [461, 410] width 317 height 10
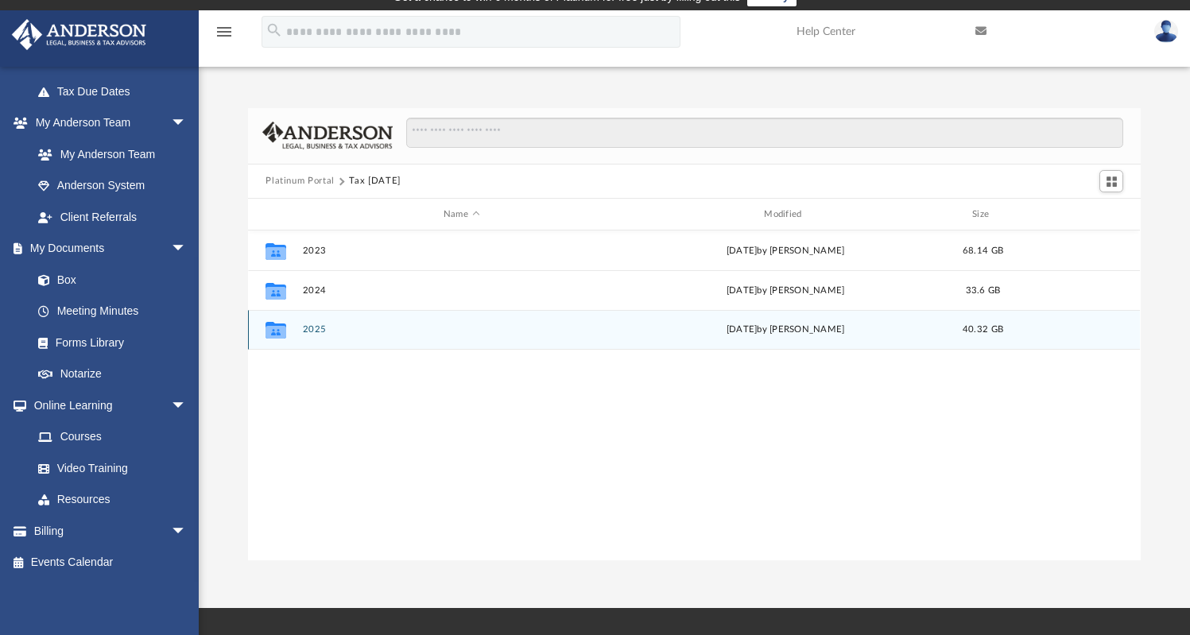
click at [320, 331] on button "2025" at bounding box center [461, 330] width 317 height 10
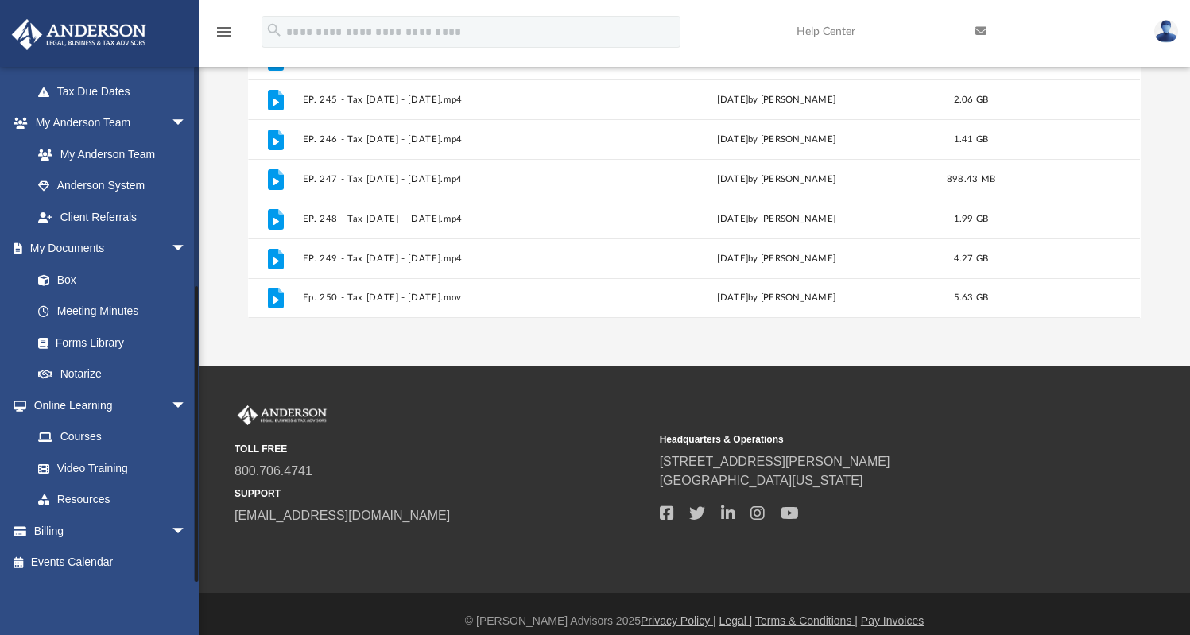
scroll to position [274, 0]
